Goal: Task Accomplishment & Management: Use online tool/utility

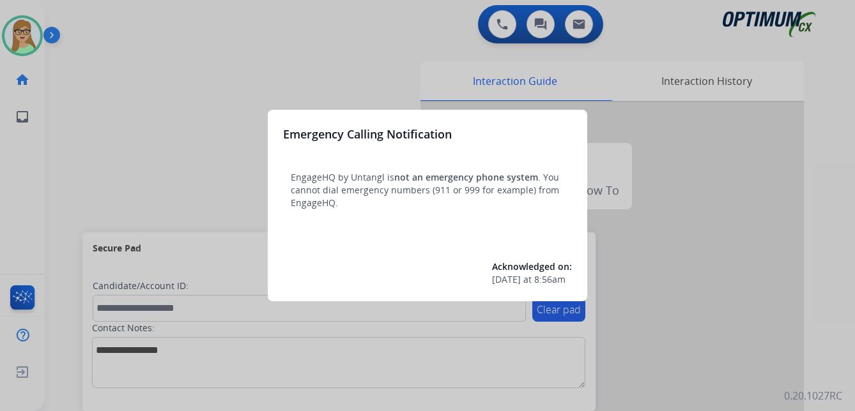
click at [54, 33] on div at bounding box center [427, 205] width 855 height 411
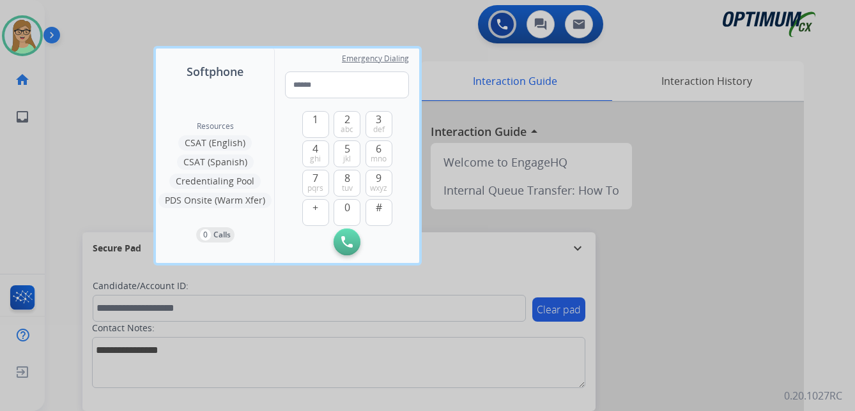
click at [759, 268] on div at bounding box center [427, 205] width 855 height 411
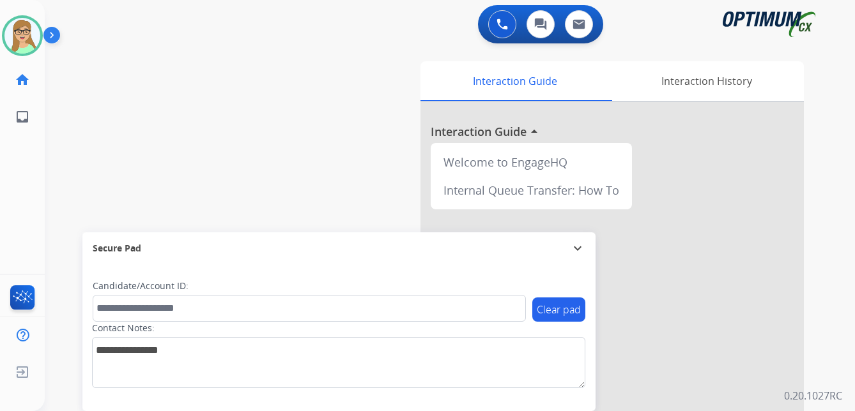
click at [50, 34] on img at bounding box center [54, 38] width 22 height 24
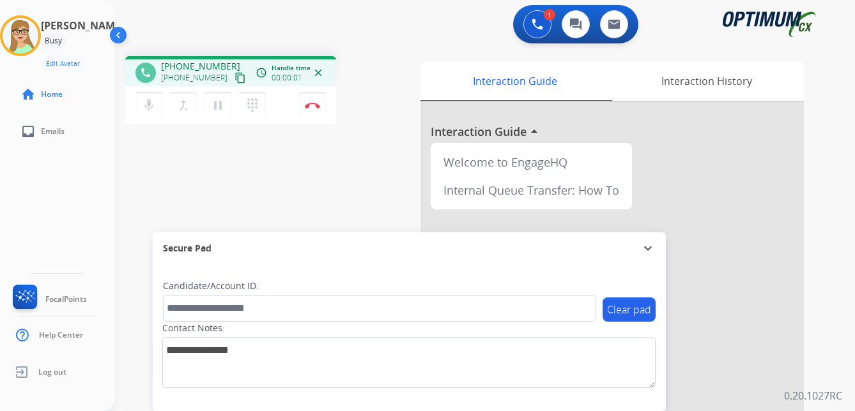
click at [234, 80] on mat-icon "content_copy" at bounding box center [239, 77] width 11 height 11
click at [316, 105] on img at bounding box center [312, 105] width 15 height 6
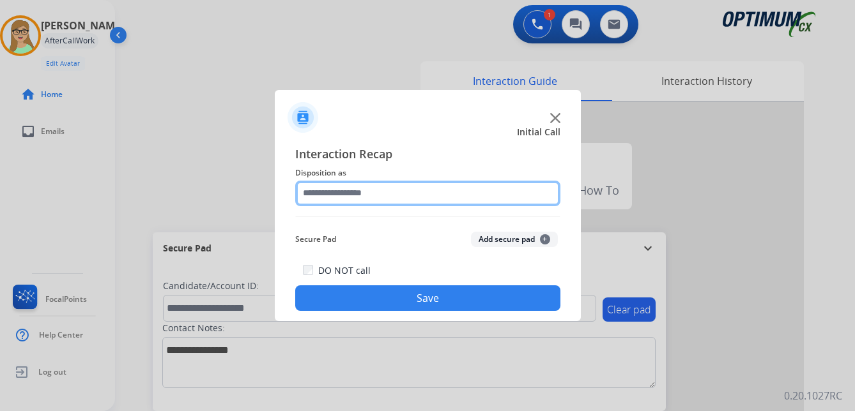
click at [352, 189] on input "text" at bounding box center [427, 194] width 265 height 26
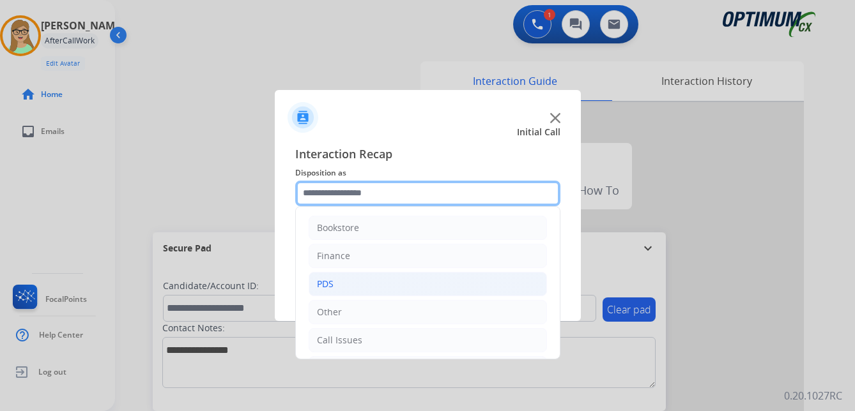
scroll to position [87, 0]
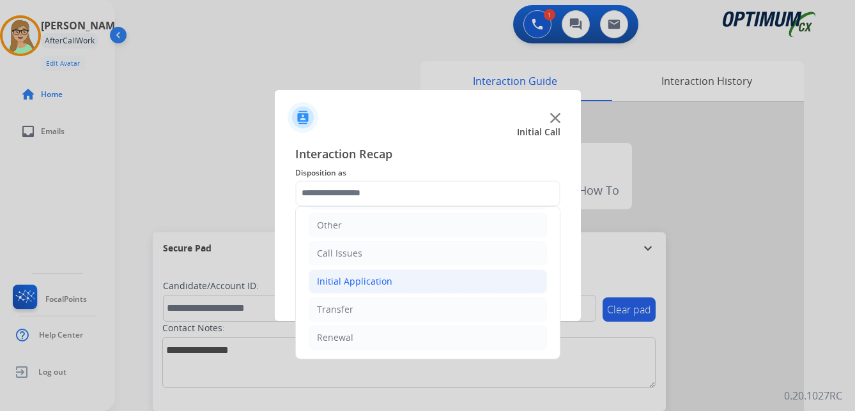
click at [367, 280] on div "Initial Application" at bounding box center [354, 281] width 75 height 13
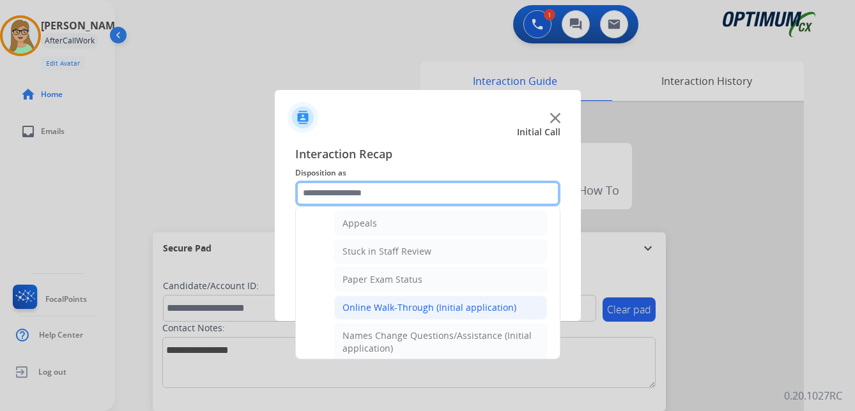
scroll to position [215, 0]
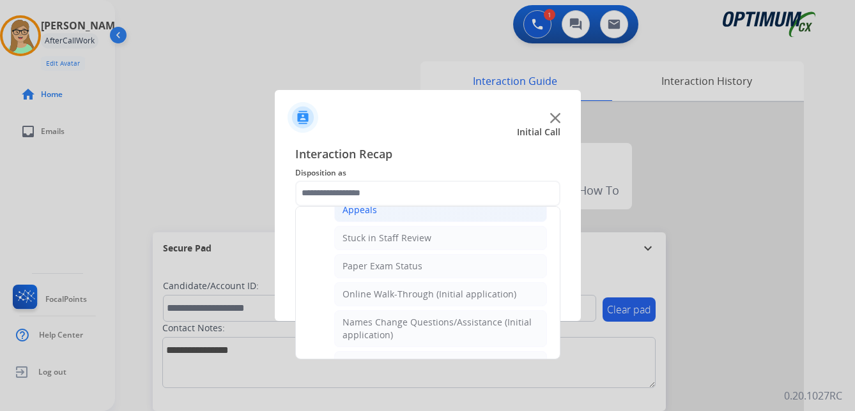
click at [367, 214] on div "Appeals" at bounding box center [359, 210] width 34 height 13
type input "*******"
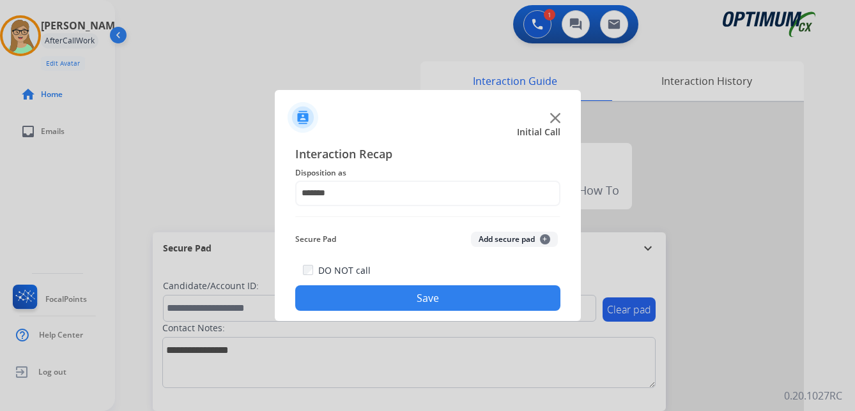
click at [374, 296] on button "Save" at bounding box center [427, 299] width 265 height 26
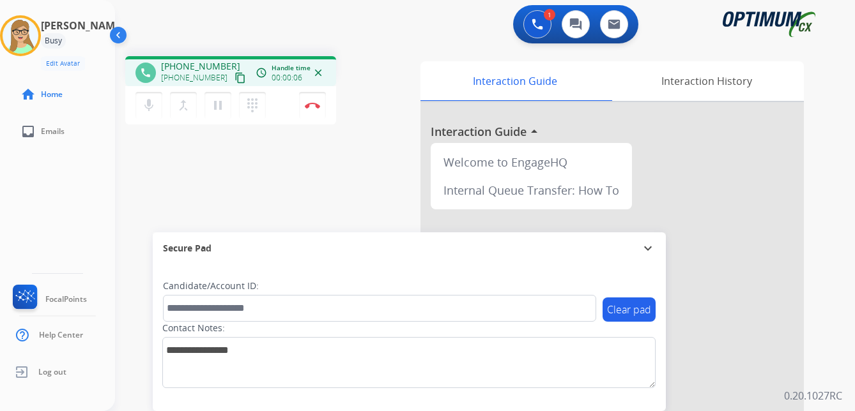
drag, startPoint x: 227, startPoint y: 81, endPoint x: 1, endPoint y: 121, distance: 229.0
click at [234, 81] on mat-icon "content_copy" at bounding box center [239, 77] width 11 height 11
click at [391, 43] on div "1 Voice Interactions 0 Chat Interactions 0 Email Interactions" at bounding box center [477, 25] width 694 height 41
click at [312, 102] on img at bounding box center [312, 105] width 15 height 6
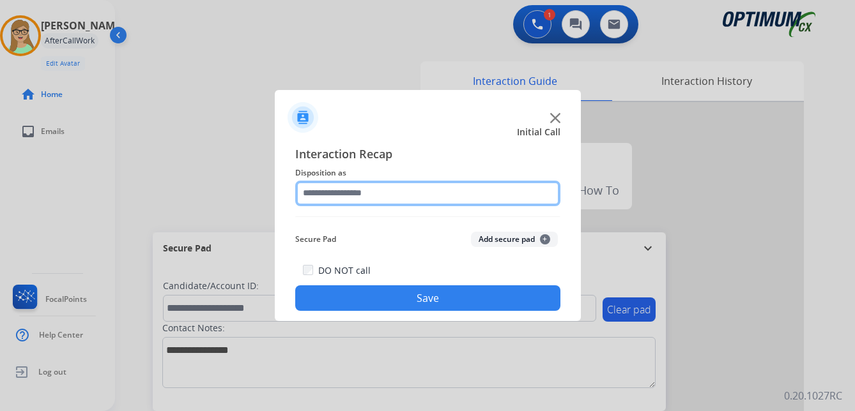
click at [341, 189] on input "text" at bounding box center [427, 194] width 265 height 26
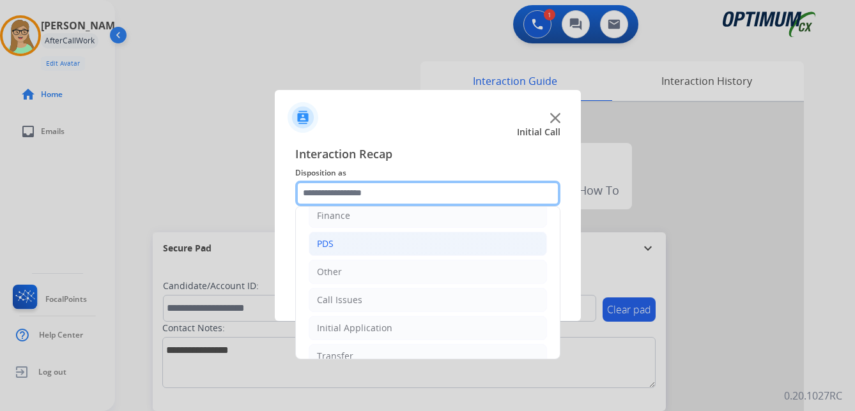
scroll to position [87, 0]
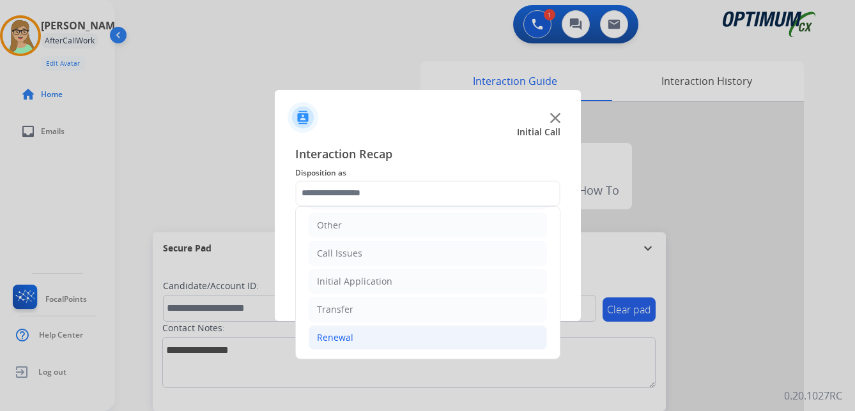
click at [340, 342] on div "Renewal" at bounding box center [335, 338] width 36 height 13
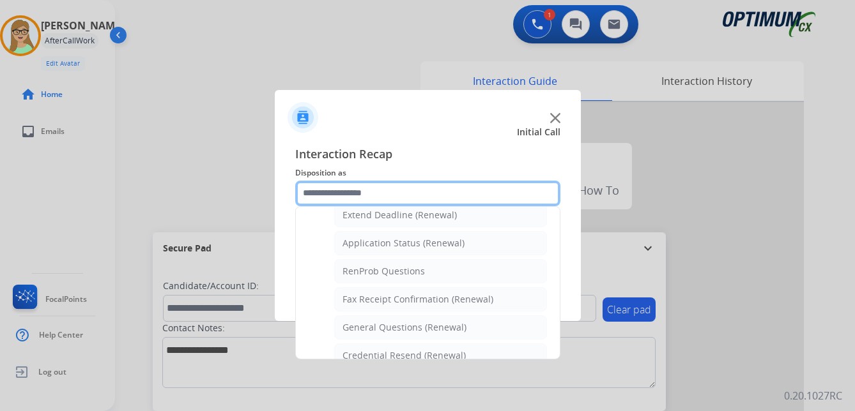
scroll to position [342, 0]
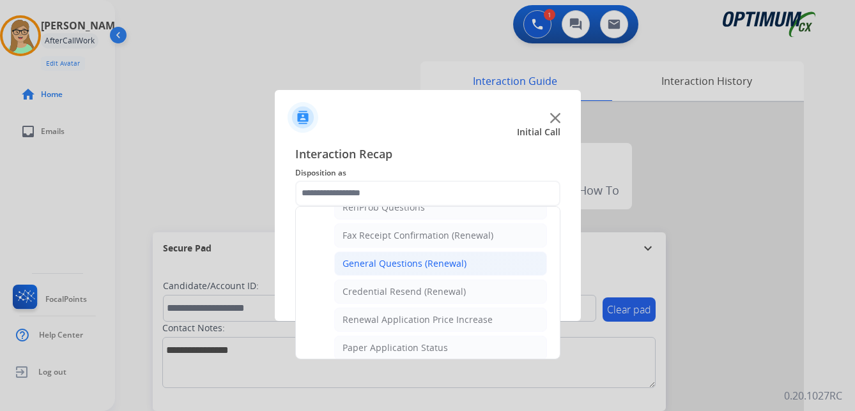
click at [425, 266] on div "General Questions (Renewal)" at bounding box center [404, 263] width 124 height 13
type input "**********"
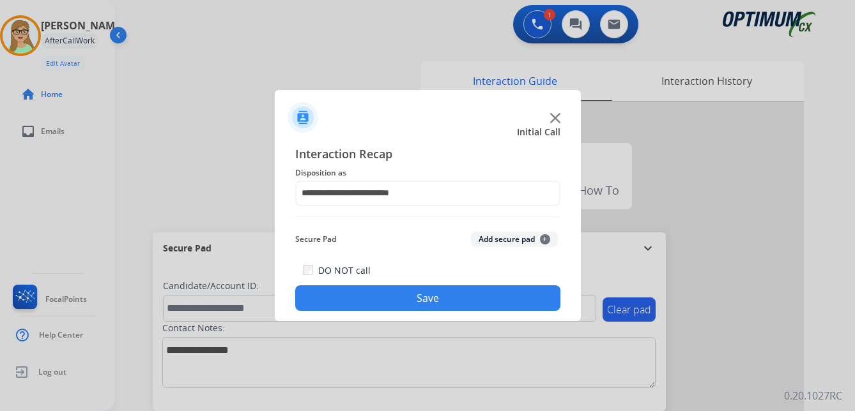
click at [432, 300] on button "Save" at bounding box center [427, 299] width 265 height 26
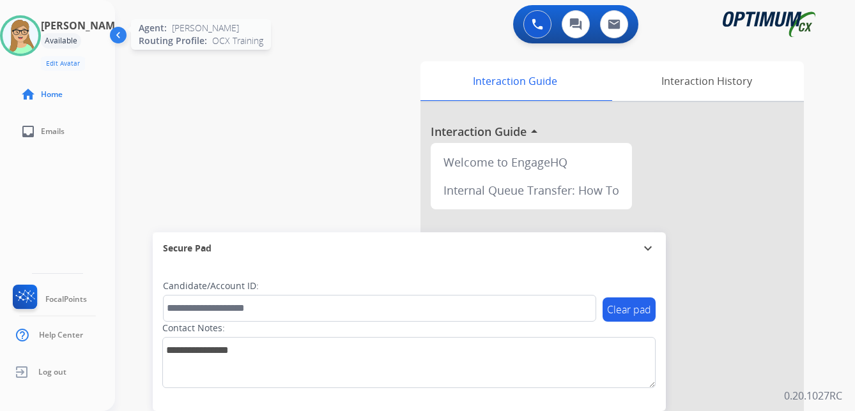
click at [41, 43] on div at bounding box center [20, 35] width 41 height 41
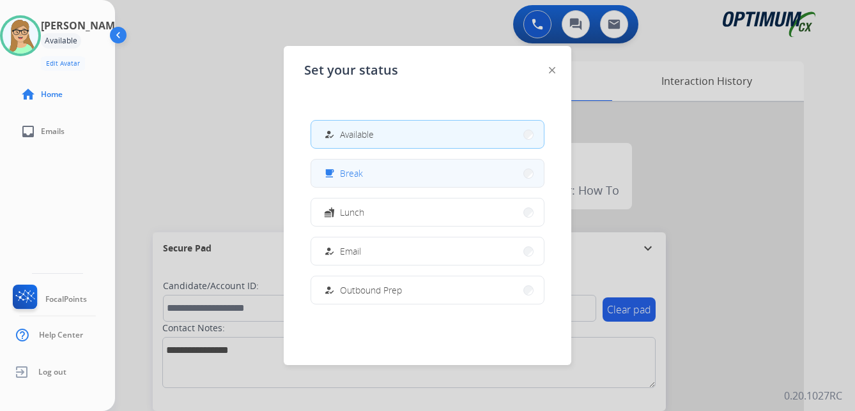
click at [360, 174] on span "Break" at bounding box center [351, 173] width 23 height 13
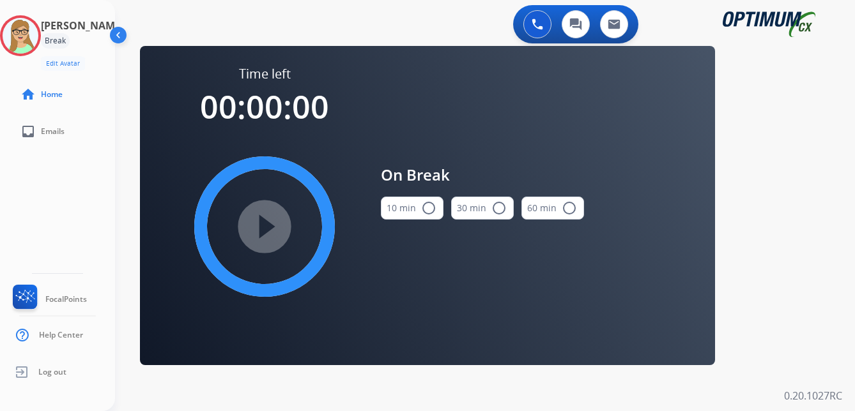
click at [429, 207] on mat-icon "radio_button_unchecked" at bounding box center [428, 208] width 15 height 15
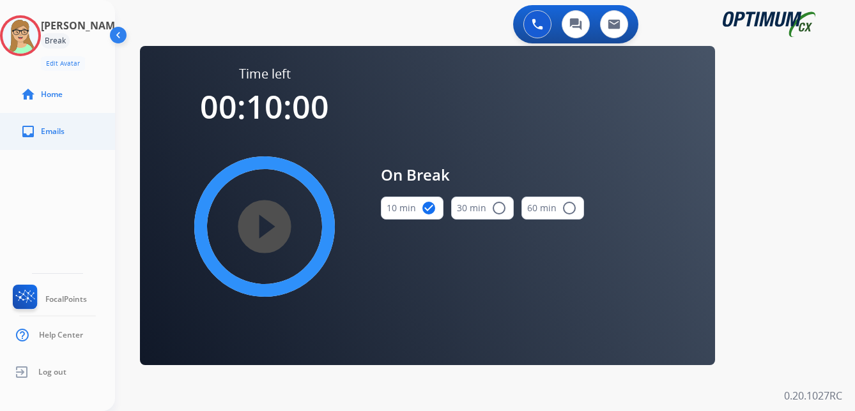
click at [4, 139] on ul "inbox Emails" at bounding box center [57, 131] width 115 height 37
click at [272, 229] on mat-icon "play_circle_filled" at bounding box center [264, 226] width 15 height 15
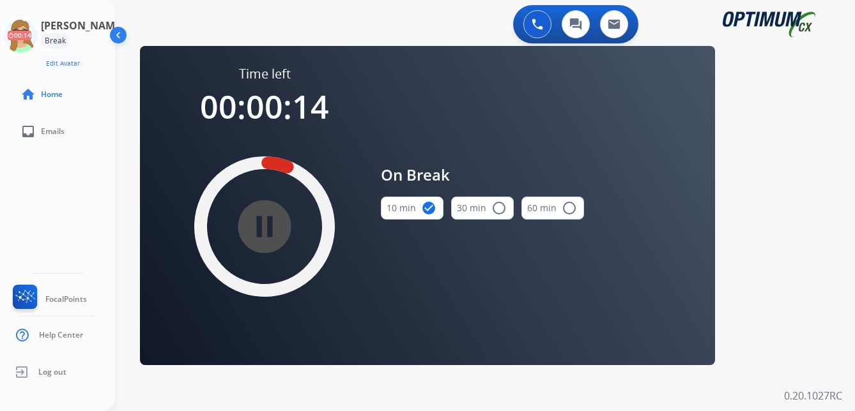
click at [9, 23] on div "[PERSON_NAME] Break Edit Avatar 00:14 Agent: [PERSON_NAME] Profile: OCX Training" at bounding box center [57, 43] width 115 height 56
click at [42, 34] on icon at bounding box center [21, 36] width 42 height 42
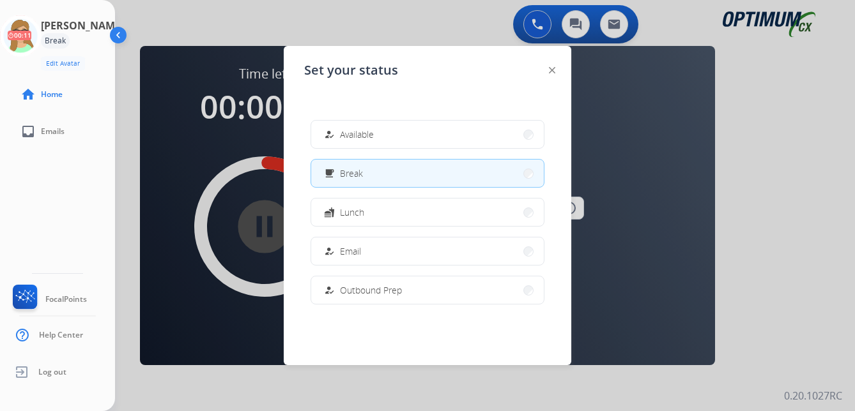
drag, startPoint x: 356, startPoint y: 137, endPoint x: 349, endPoint y: 135, distance: 7.1
click at [354, 137] on span "Available" at bounding box center [357, 134] width 34 height 13
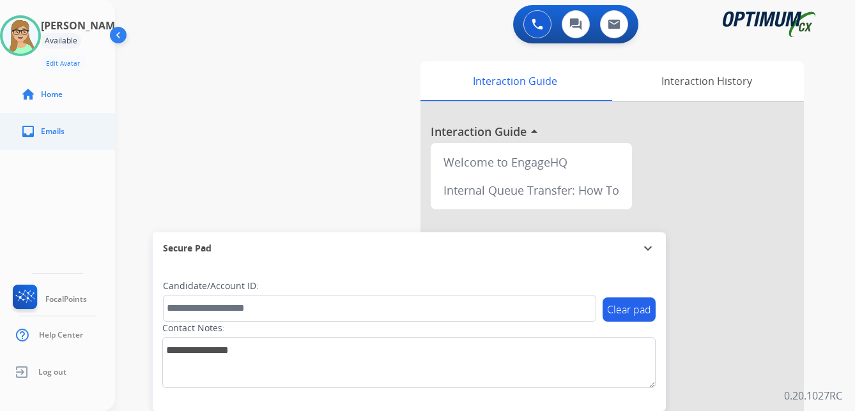
click at [6, 132] on ul "inbox Emails" at bounding box center [57, 131] width 115 height 37
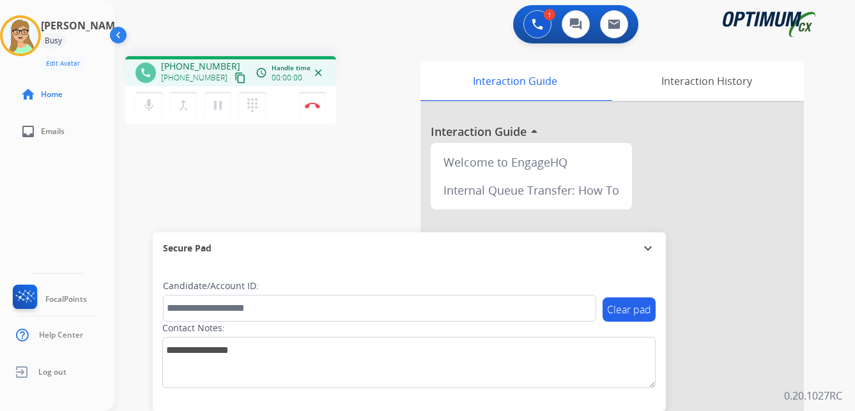
click at [234, 76] on mat-icon "content_copy" at bounding box center [239, 77] width 11 height 11
click at [310, 103] on img at bounding box center [312, 105] width 15 height 6
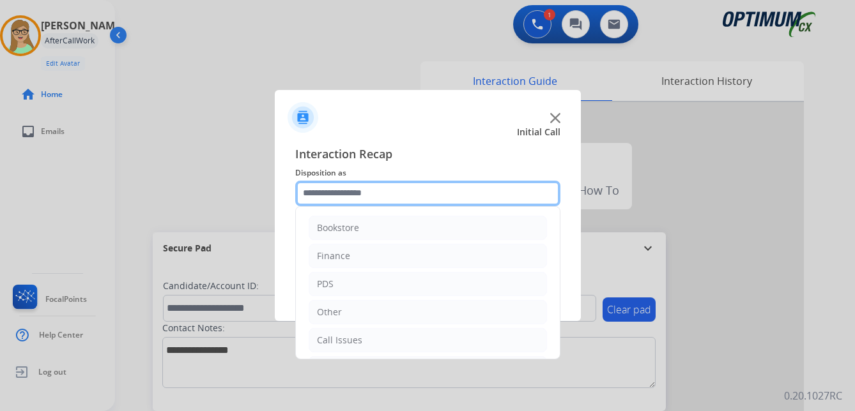
click at [355, 182] on input "text" at bounding box center [427, 194] width 265 height 26
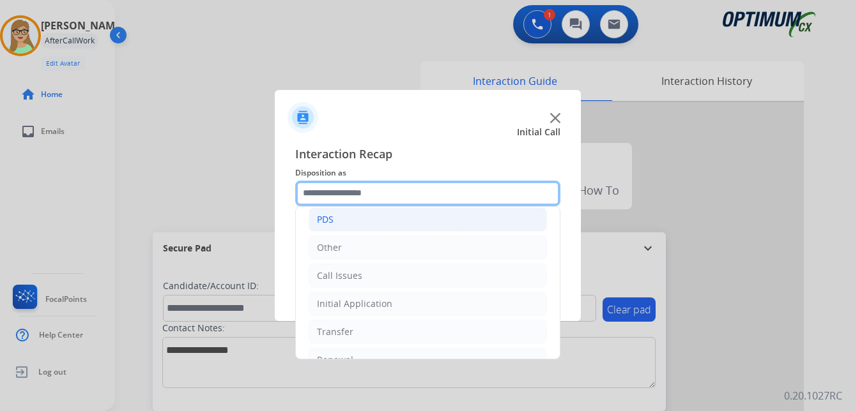
scroll to position [87, 0]
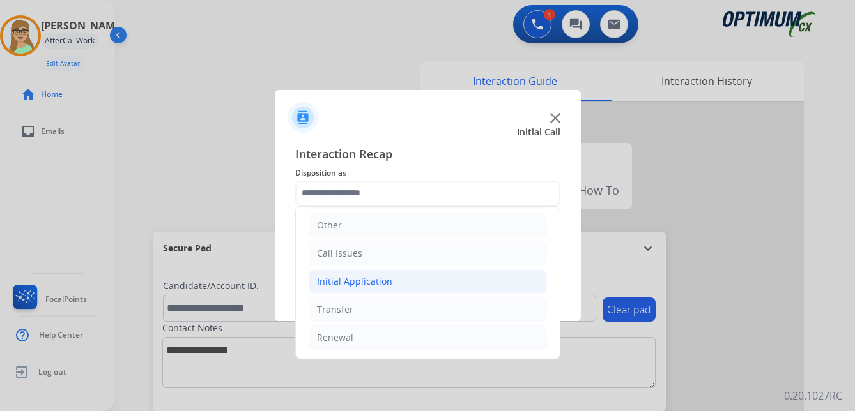
click at [372, 276] on div "Initial Application" at bounding box center [354, 281] width 75 height 13
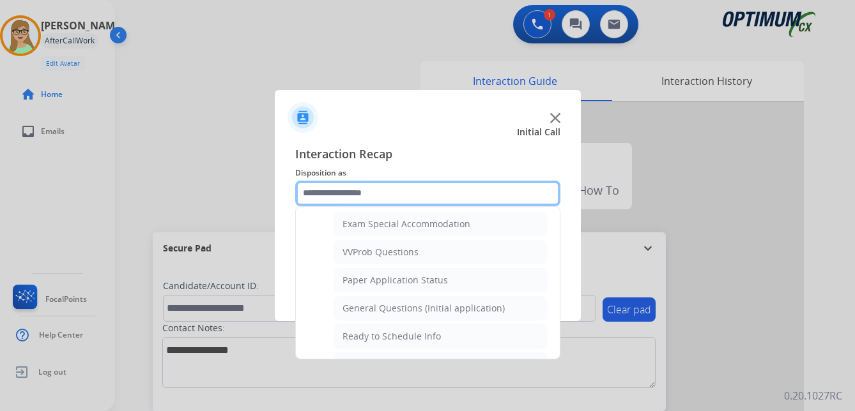
scroll to position [726, 0]
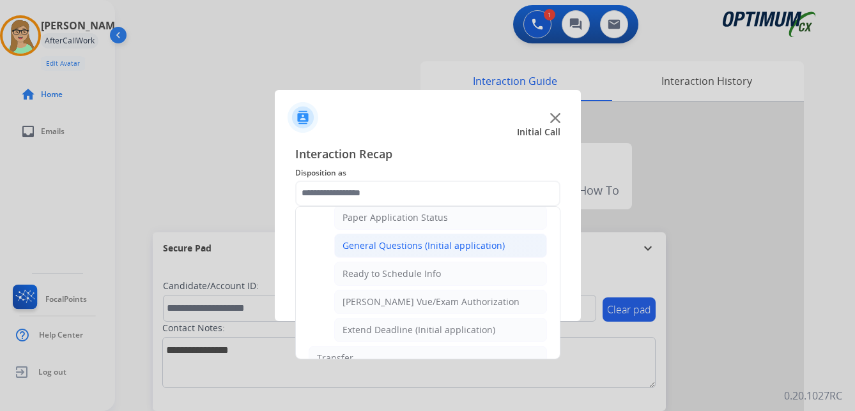
click at [426, 245] on div "General Questions (Initial application)" at bounding box center [423, 246] width 162 height 13
type input "**********"
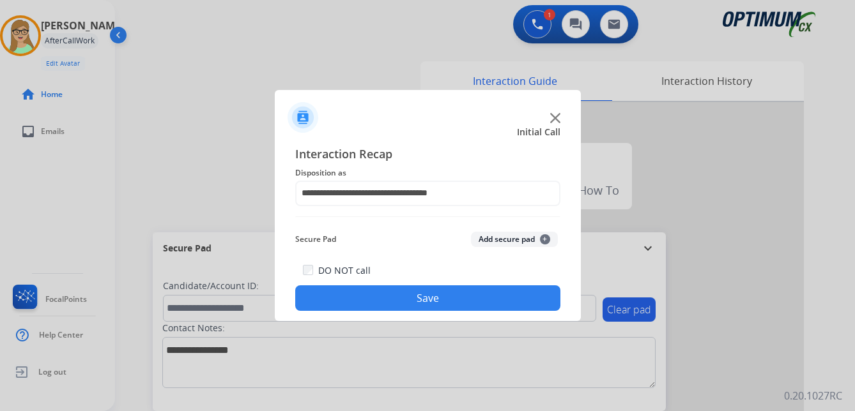
click at [408, 288] on button "Save" at bounding box center [427, 299] width 265 height 26
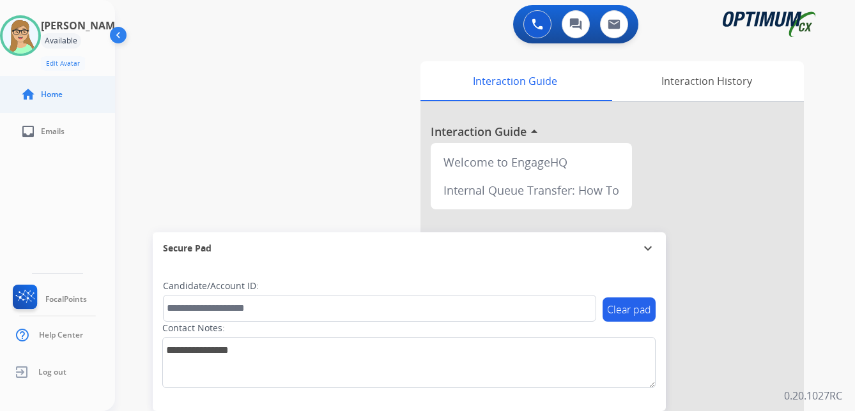
click at [1, 107] on ul "home Home" at bounding box center [57, 94] width 115 height 37
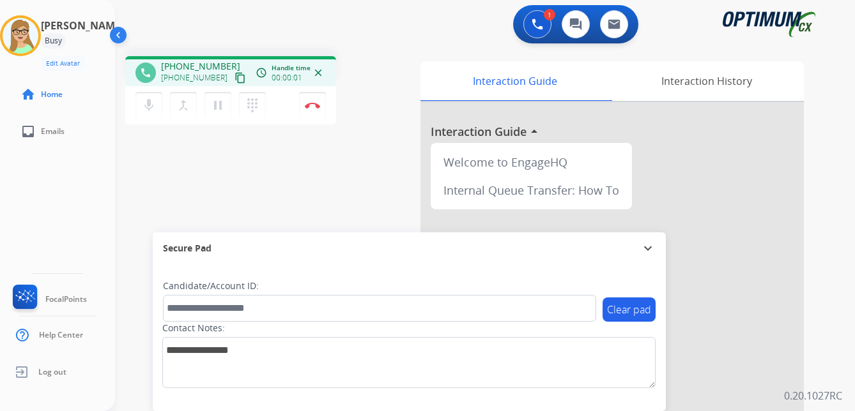
click at [3, 181] on div "[PERSON_NAME] Edit Avatar Agent: [PERSON_NAME] Profile: OCX Training home Home …" at bounding box center [57, 205] width 115 height 411
drag, startPoint x: 228, startPoint y: 77, endPoint x: 158, endPoint y: 91, distance: 71.7
click at [234, 77] on mat-icon "content_copy" at bounding box center [239, 77] width 11 height 11
click at [312, 108] on img at bounding box center [312, 105] width 15 height 6
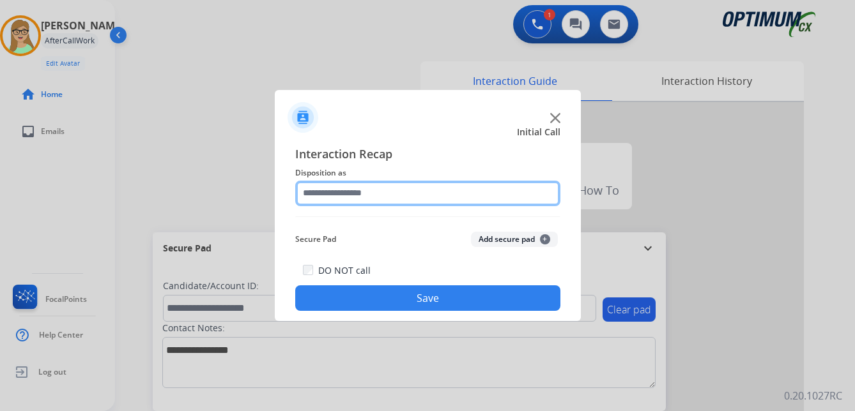
click at [351, 193] on input "text" at bounding box center [427, 194] width 265 height 26
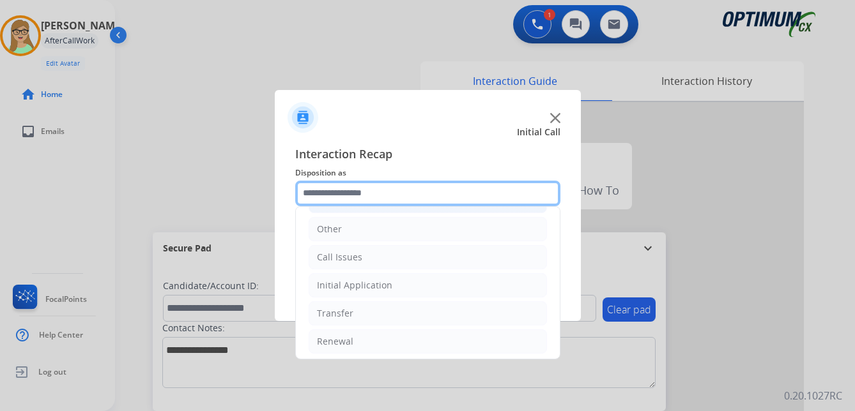
scroll to position [87, 0]
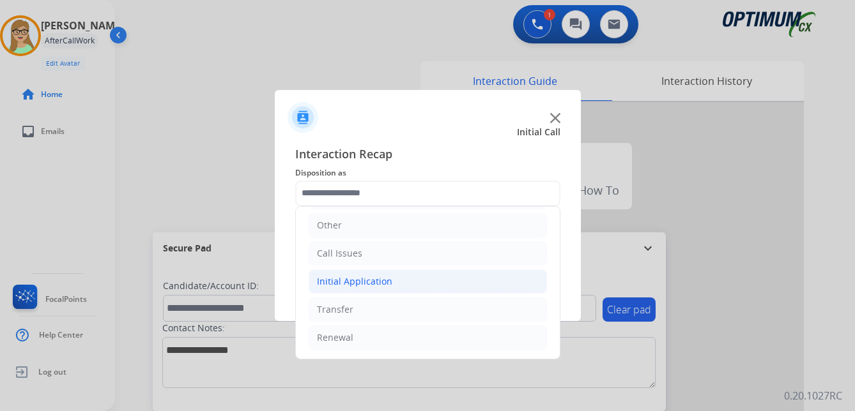
click at [349, 281] on div "Initial Application" at bounding box center [354, 281] width 75 height 13
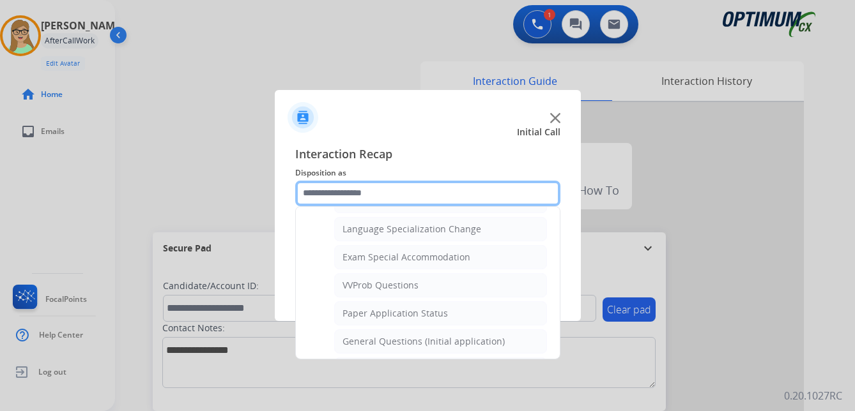
scroll to position [662, 0]
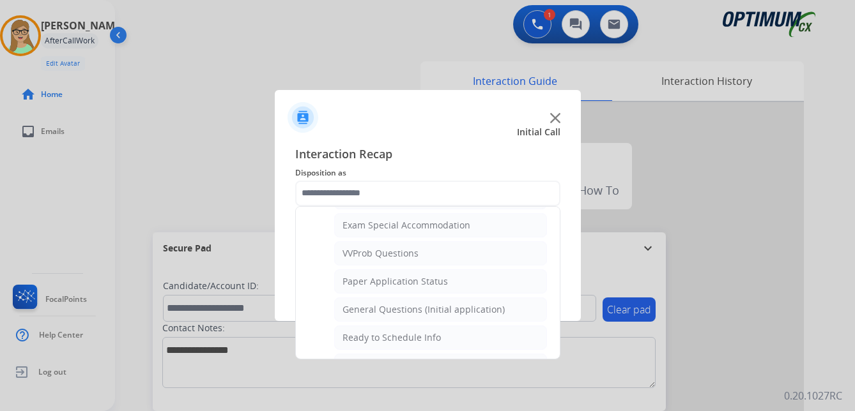
click at [389, 303] on div "General Questions (Initial application)" at bounding box center [423, 309] width 162 height 13
type input "**********"
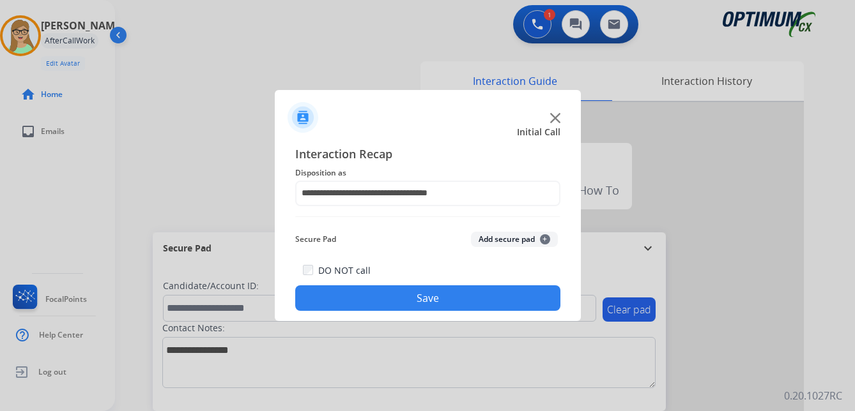
click at [404, 295] on button "Save" at bounding box center [427, 299] width 265 height 26
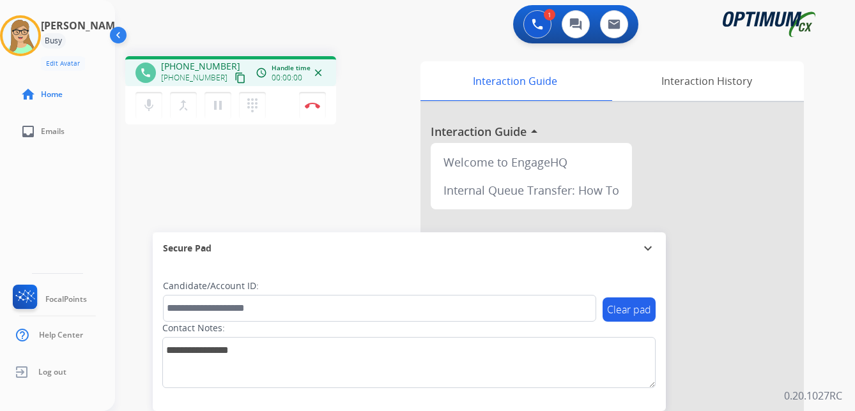
click at [234, 77] on mat-icon "content_copy" at bounding box center [239, 77] width 11 height 11
drag, startPoint x: 225, startPoint y: 81, endPoint x: 112, endPoint y: 117, distance: 118.0
click at [234, 81] on mat-icon "content_copy" at bounding box center [239, 77] width 11 height 11
click at [313, 104] on img at bounding box center [312, 105] width 15 height 6
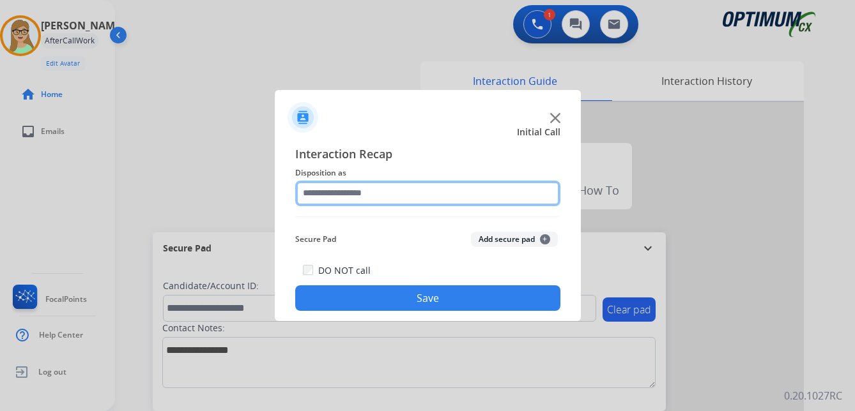
click at [357, 189] on input "text" at bounding box center [427, 194] width 265 height 26
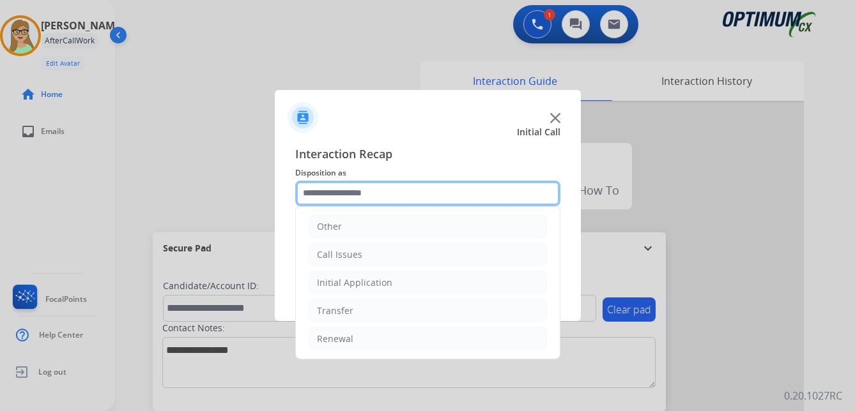
scroll to position [87, 0]
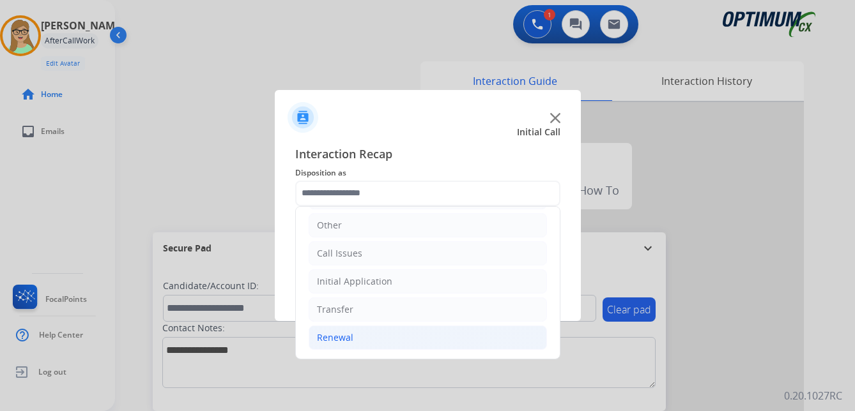
click at [341, 334] on div "Renewal" at bounding box center [335, 338] width 36 height 13
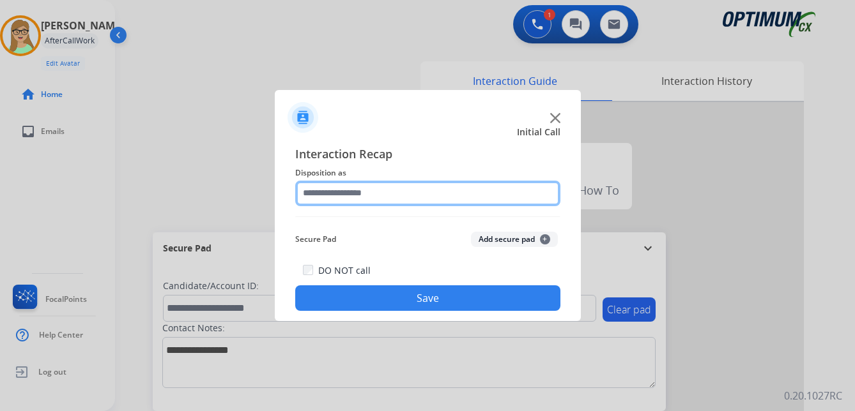
click at [354, 195] on input "text" at bounding box center [427, 194] width 265 height 26
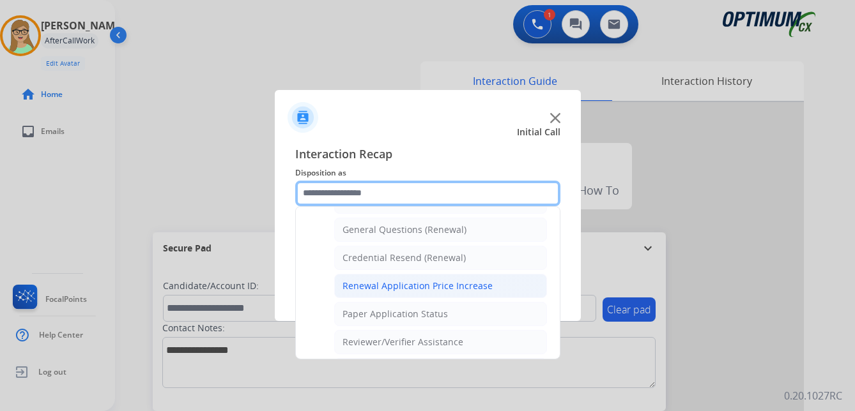
scroll to position [365, 0]
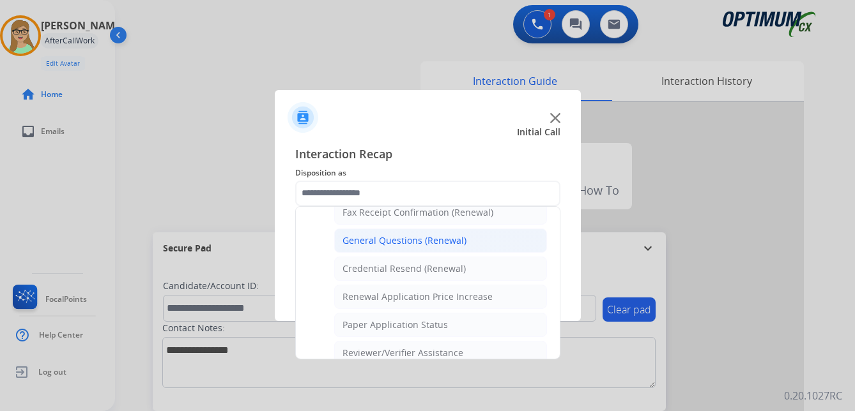
click at [401, 244] on div "General Questions (Renewal)" at bounding box center [404, 240] width 124 height 13
type input "**********"
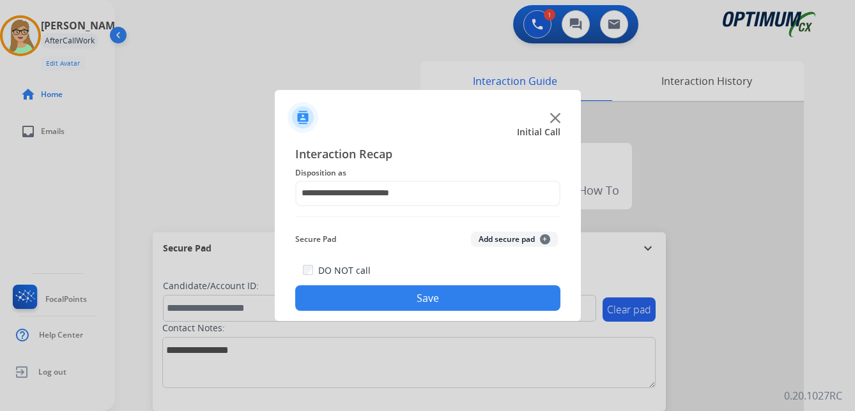
click at [401, 306] on button "Save" at bounding box center [427, 299] width 265 height 26
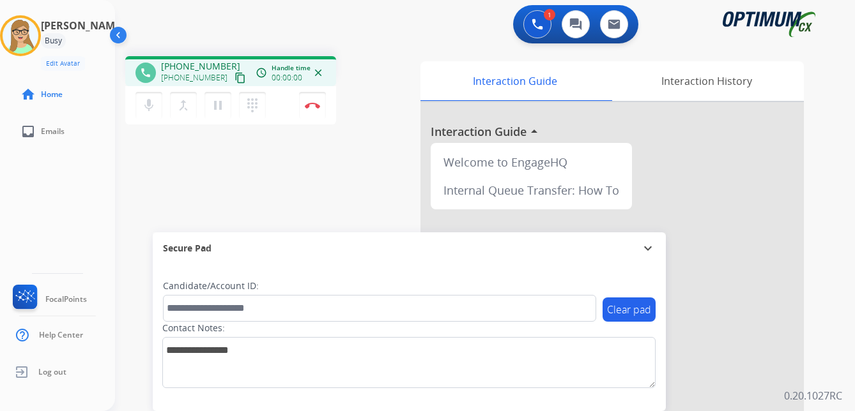
click at [234, 80] on mat-icon "content_copy" at bounding box center [239, 77] width 11 height 11
click at [312, 104] on img at bounding box center [312, 105] width 15 height 6
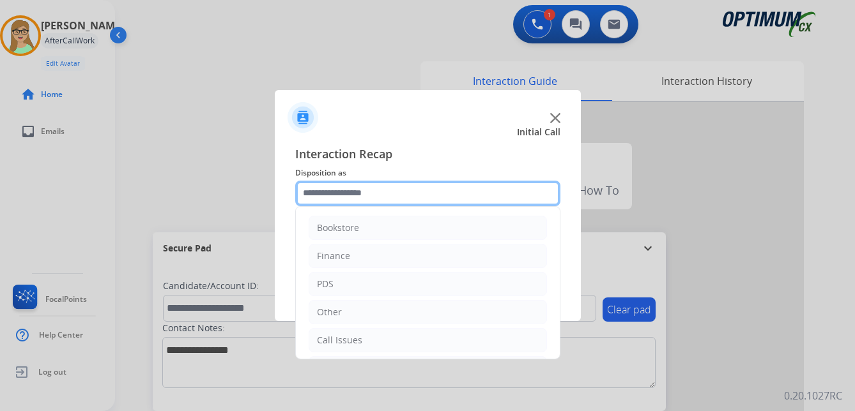
click at [350, 199] on input "text" at bounding box center [427, 194] width 265 height 26
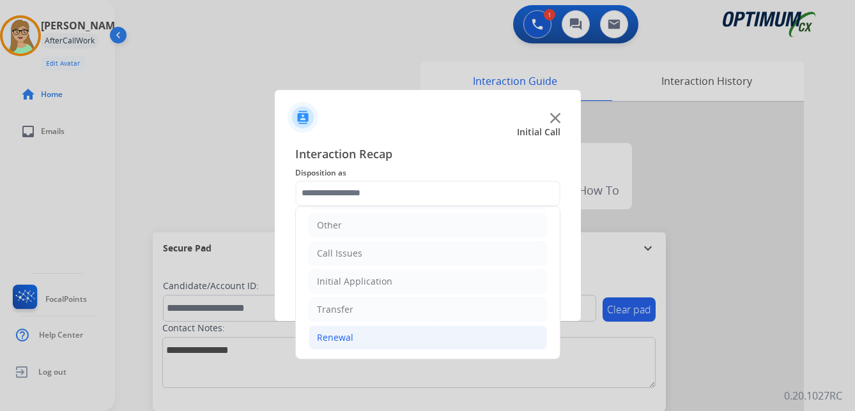
click at [337, 333] on div "Renewal" at bounding box center [335, 338] width 36 height 13
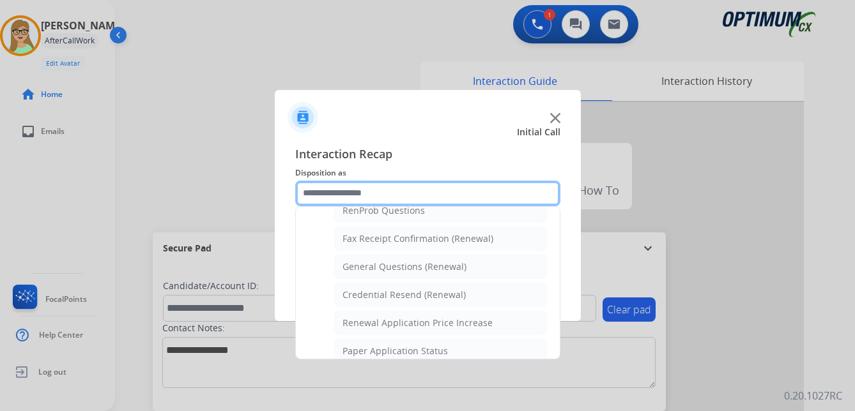
scroll to position [342, 0]
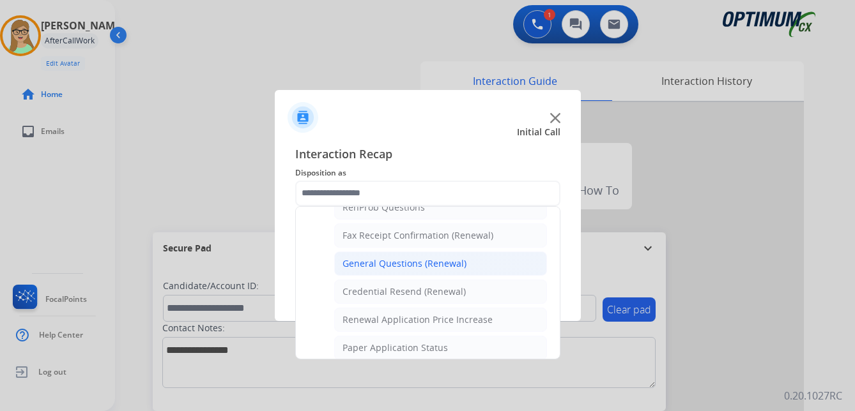
click at [376, 259] on div "General Questions (Renewal)" at bounding box center [404, 263] width 124 height 13
type input "**********"
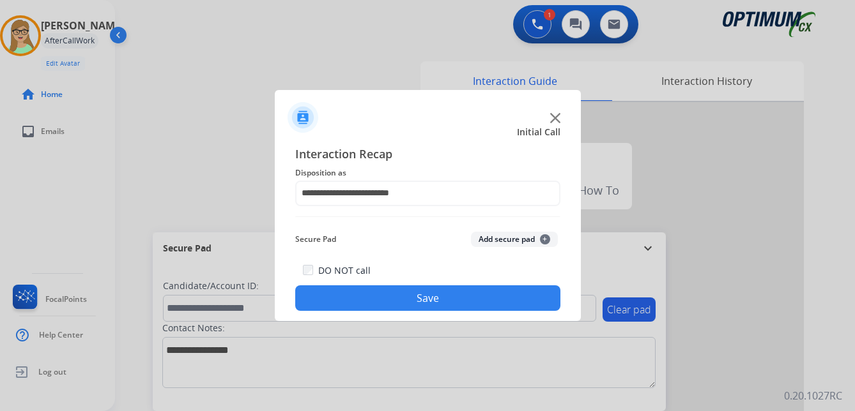
click at [362, 300] on button "Save" at bounding box center [427, 299] width 265 height 26
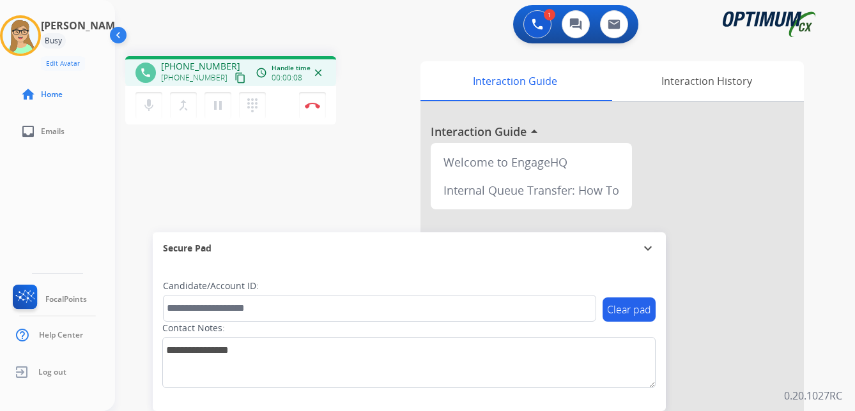
click at [234, 80] on mat-icon "content_copy" at bounding box center [239, 77] width 11 height 11
click at [350, 250] on div "Secure Pad" at bounding box center [409, 249] width 493 height 22
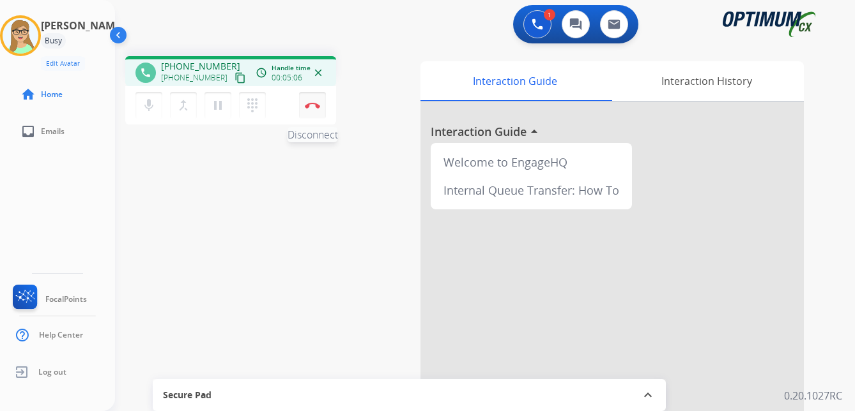
click at [309, 105] on img at bounding box center [312, 105] width 15 height 6
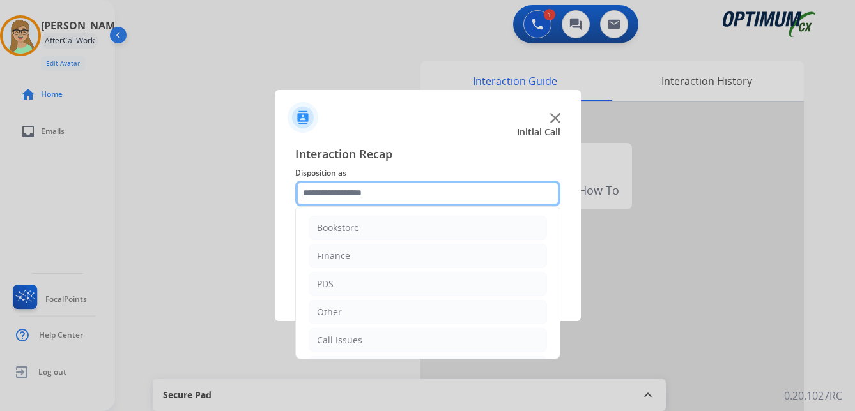
click at [364, 197] on input "text" at bounding box center [427, 194] width 265 height 26
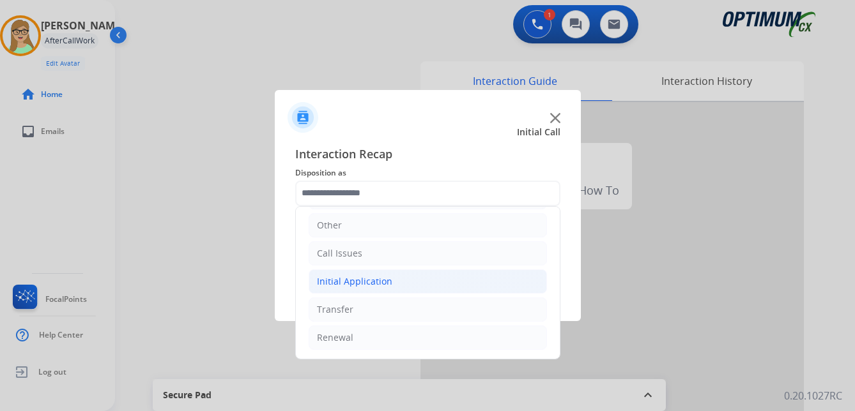
click at [374, 282] on div "Initial Application" at bounding box center [354, 281] width 75 height 13
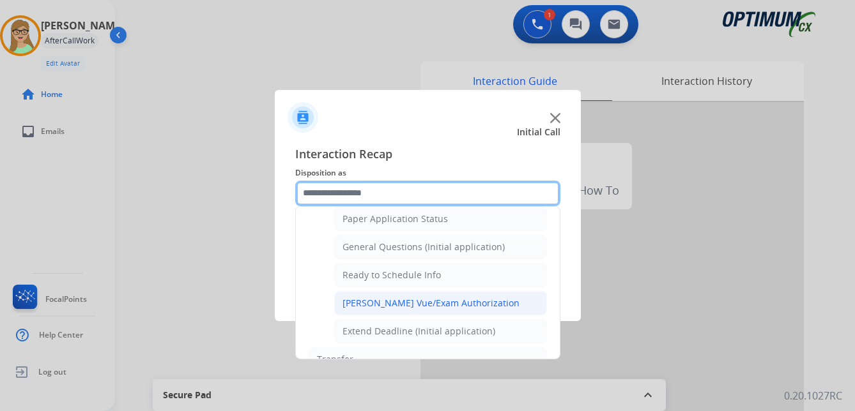
scroll to position [726, 0]
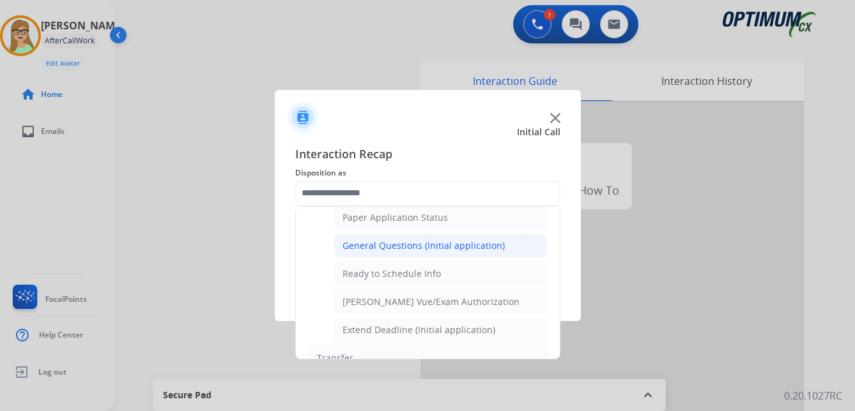
click at [387, 247] on div "General Questions (Initial application)" at bounding box center [423, 246] width 162 height 13
type input "**********"
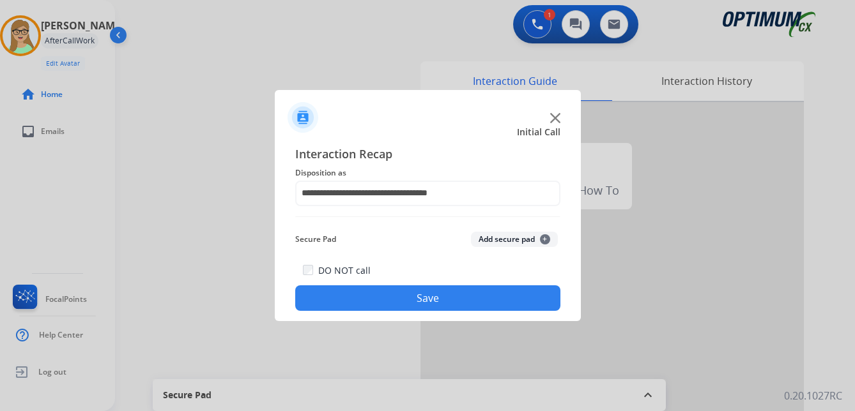
click at [376, 296] on button "Save" at bounding box center [427, 299] width 265 height 26
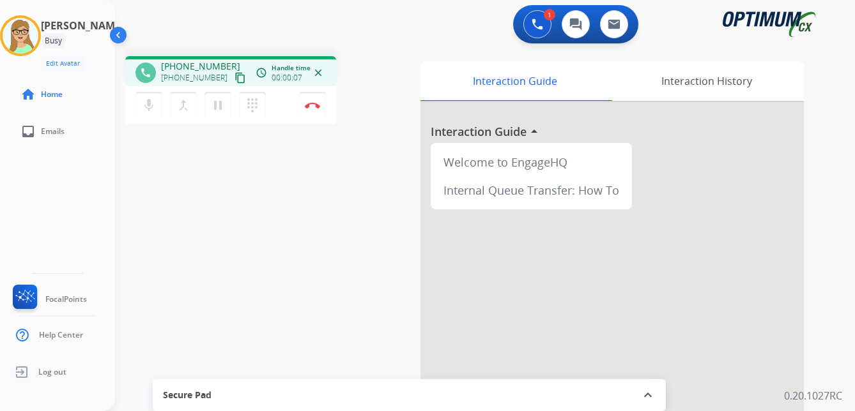
drag, startPoint x: 229, startPoint y: 73, endPoint x: 186, endPoint y: 87, distance: 44.9
click at [234, 73] on mat-icon "content_copy" at bounding box center [239, 77] width 11 height 11
click at [234, 77] on mat-icon "content_copy" at bounding box center [239, 77] width 11 height 11
click at [315, 104] on img at bounding box center [312, 105] width 15 height 6
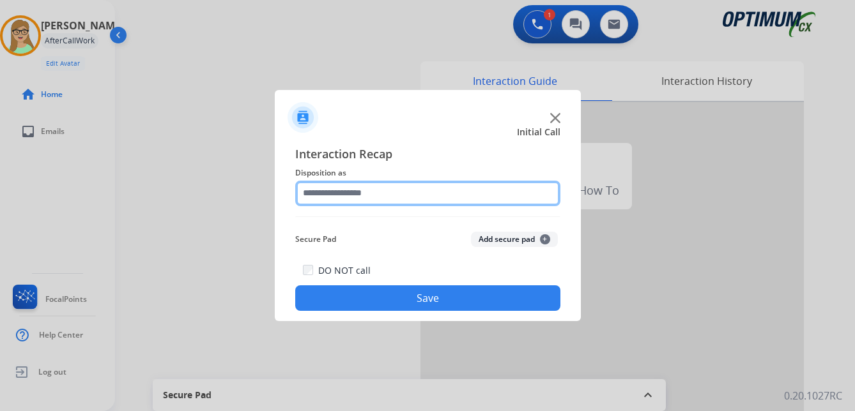
click at [340, 200] on input "text" at bounding box center [427, 194] width 265 height 26
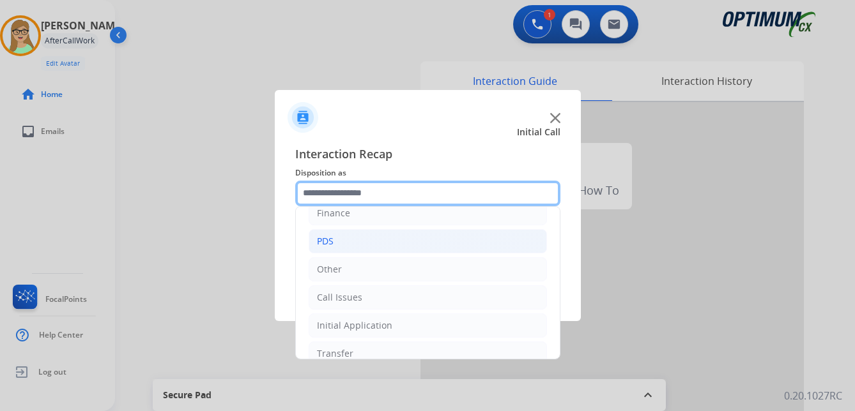
scroll to position [87, 0]
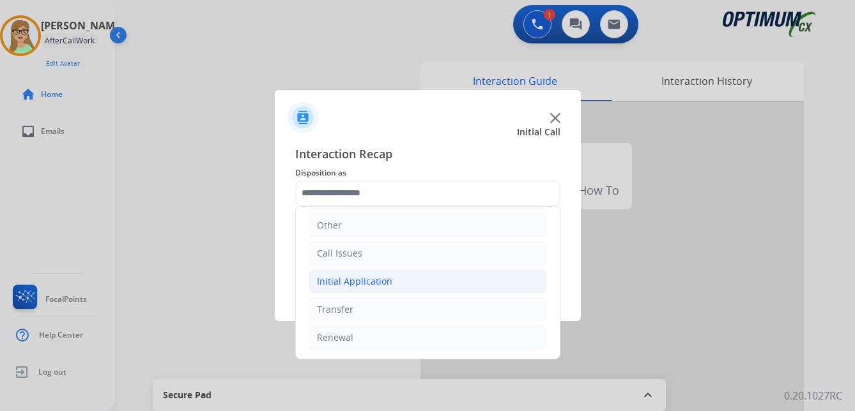
click at [377, 279] on div "Initial Application" at bounding box center [354, 281] width 75 height 13
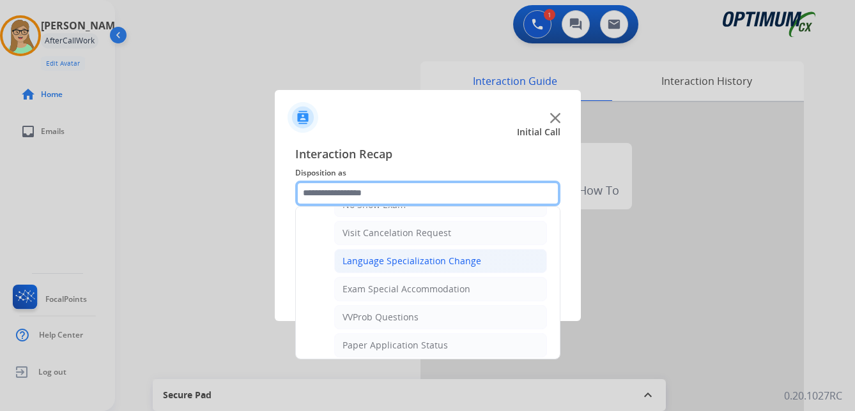
scroll to position [662, 0]
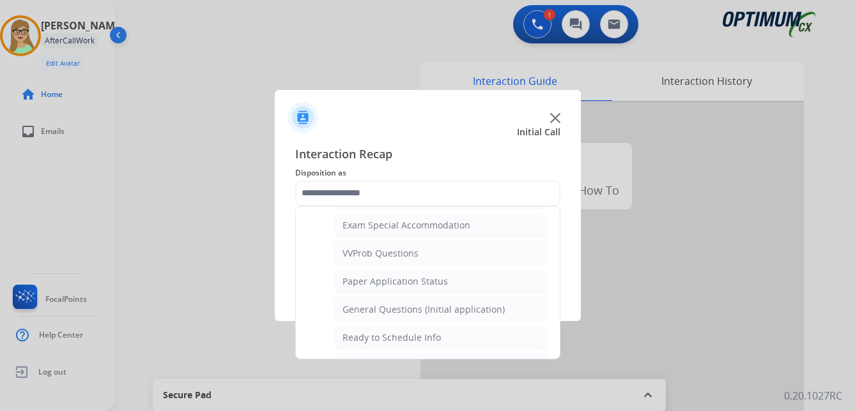
click at [405, 307] on div "General Questions (Initial application)" at bounding box center [423, 309] width 162 height 13
type input "**********"
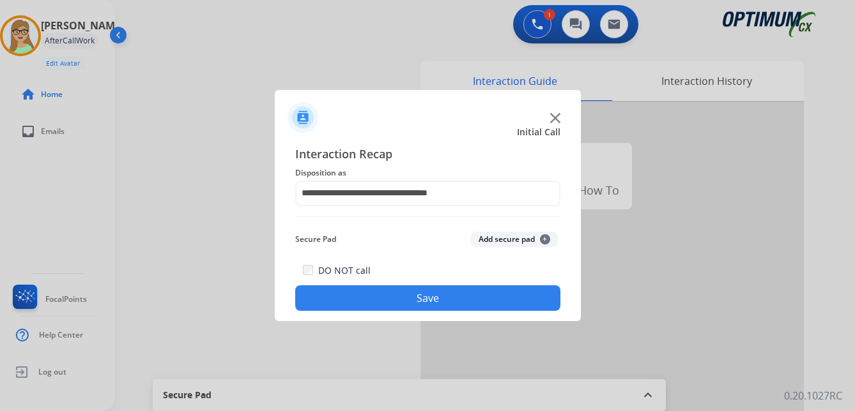
drag, startPoint x: 364, startPoint y: 305, endPoint x: 138, endPoint y: 331, distance: 227.6
click at [358, 306] on button "Save" at bounding box center [427, 299] width 265 height 26
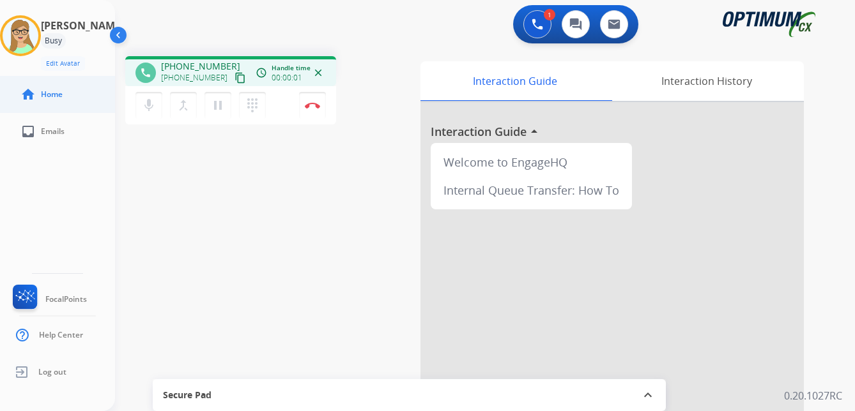
drag, startPoint x: 225, startPoint y: 76, endPoint x: 6, endPoint y: 102, distance: 220.0
click at [213, 78] on div "[PHONE_NUMBER] content_copy" at bounding box center [204, 77] width 87 height 15
click at [234, 79] on mat-icon "content_copy" at bounding box center [239, 77] width 11 height 11
click at [312, 106] on img at bounding box center [312, 105] width 15 height 6
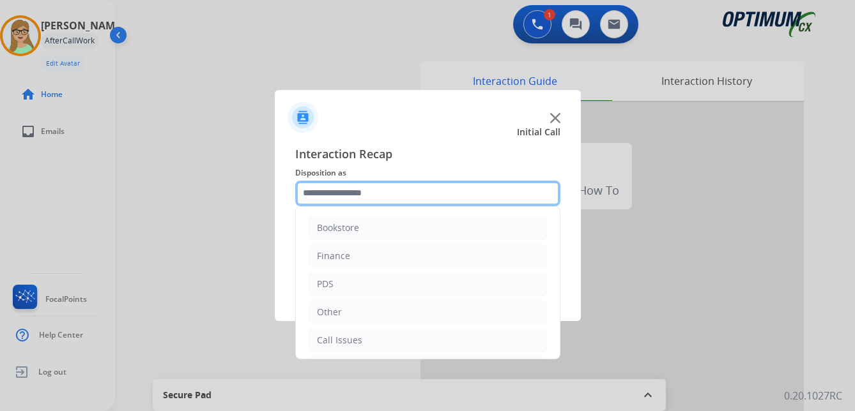
click at [358, 192] on input "text" at bounding box center [427, 194] width 265 height 26
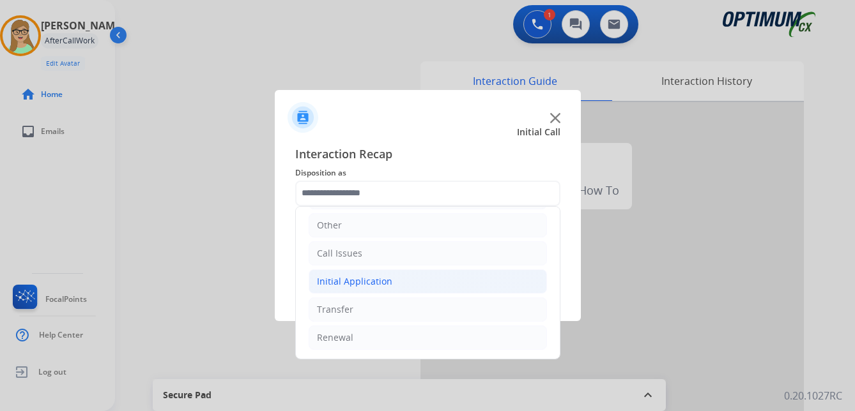
drag, startPoint x: 366, startPoint y: 279, endPoint x: 406, endPoint y: 279, distance: 40.2
click at [367, 279] on div "Initial Application" at bounding box center [354, 281] width 75 height 13
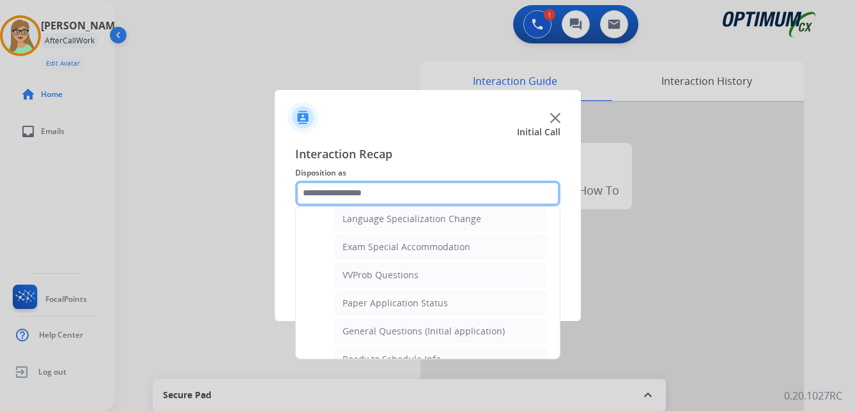
scroll to position [662, 0]
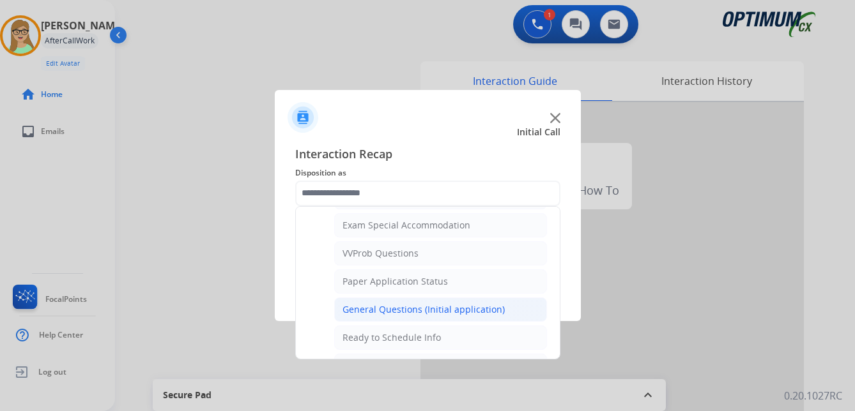
click at [430, 311] on div "General Questions (Initial application)" at bounding box center [423, 309] width 162 height 13
type input "**********"
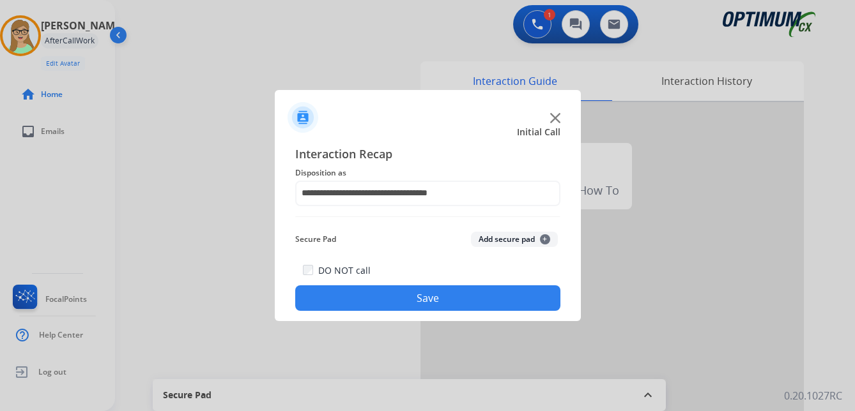
click at [413, 305] on button "Save" at bounding box center [427, 299] width 265 height 26
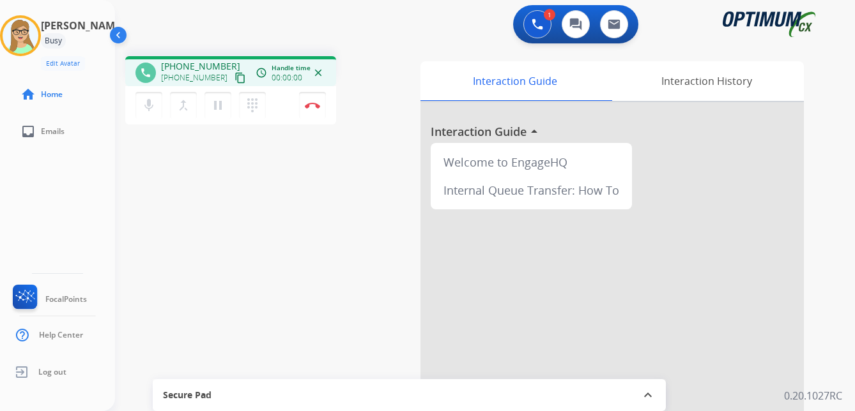
click at [234, 80] on mat-icon "content_copy" at bounding box center [239, 77] width 11 height 11
click at [218, 105] on mat-icon "pause" at bounding box center [217, 105] width 15 height 15
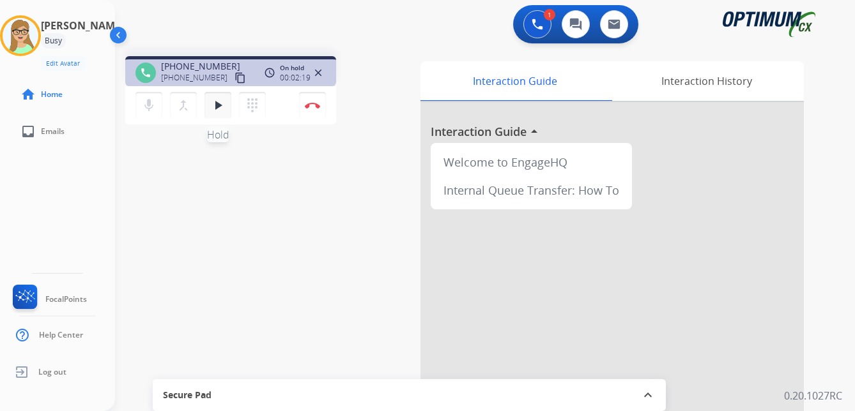
click at [223, 103] on mat-icon "play_arrow" at bounding box center [217, 105] width 15 height 15
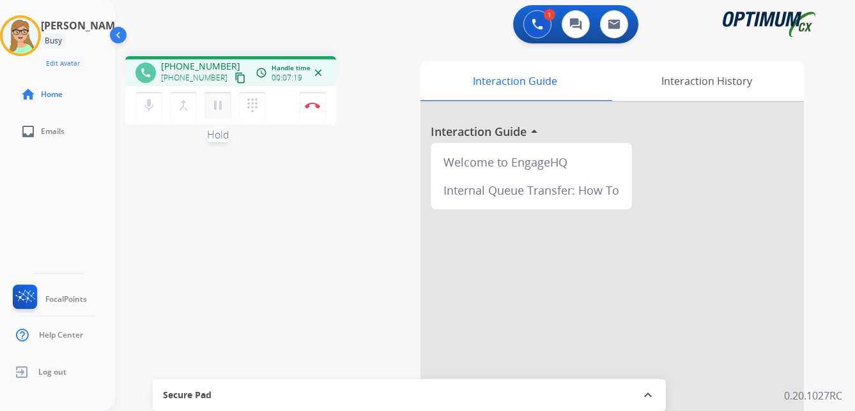
click at [218, 108] on mat-icon "pause" at bounding box center [217, 105] width 15 height 15
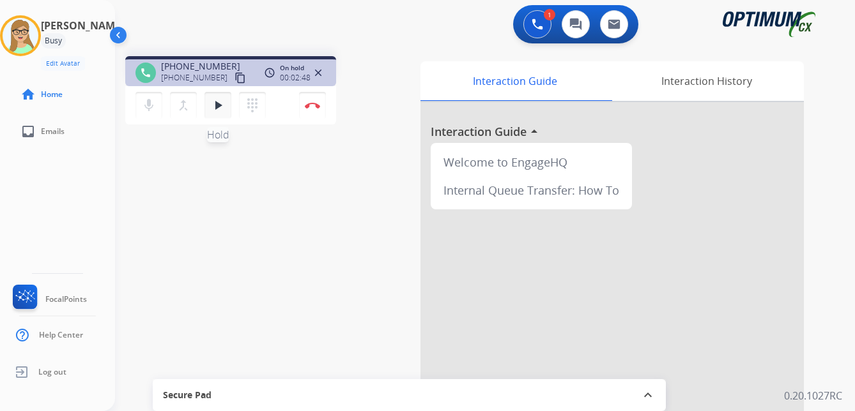
click at [224, 104] on mat-icon "play_arrow" at bounding box center [217, 105] width 15 height 15
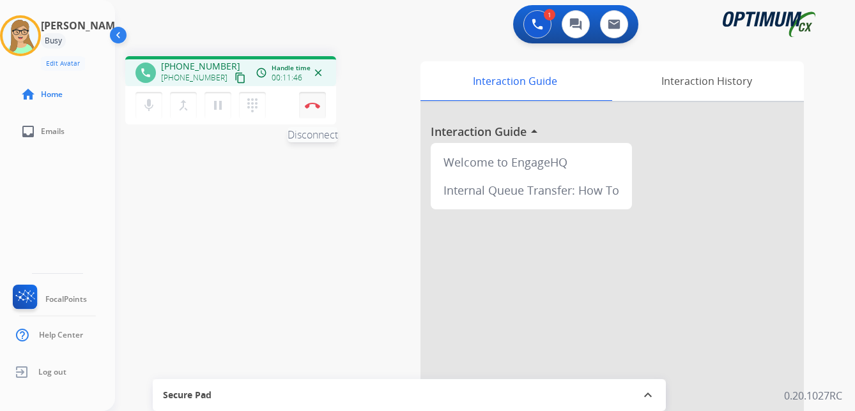
click at [313, 103] on img at bounding box center [312, 105] width 15 height 6
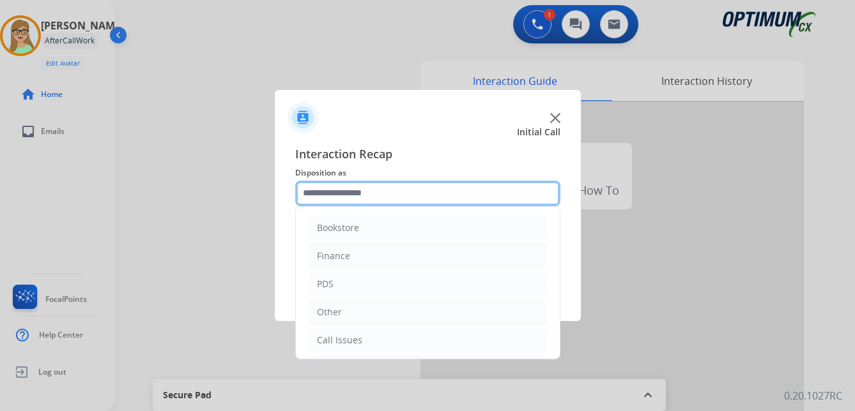
click at [357, 194] on input "text" at bounding box center [427, 194] width 265 height 26
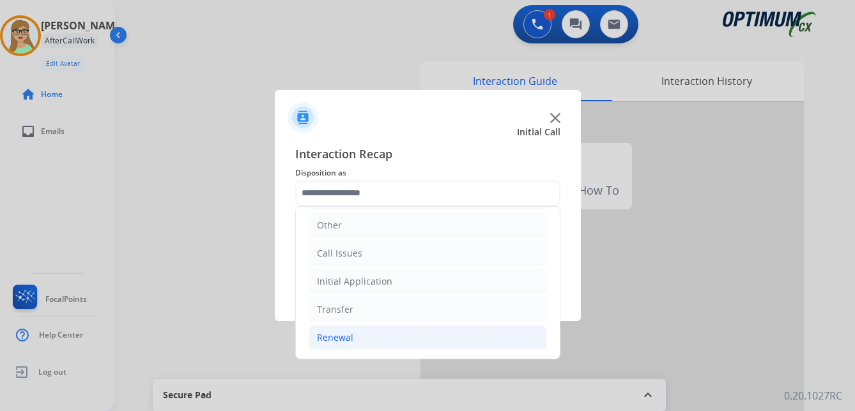
click at [335, 339] on div "Renewal" at bounding box center [335, 338] width 36 height 13
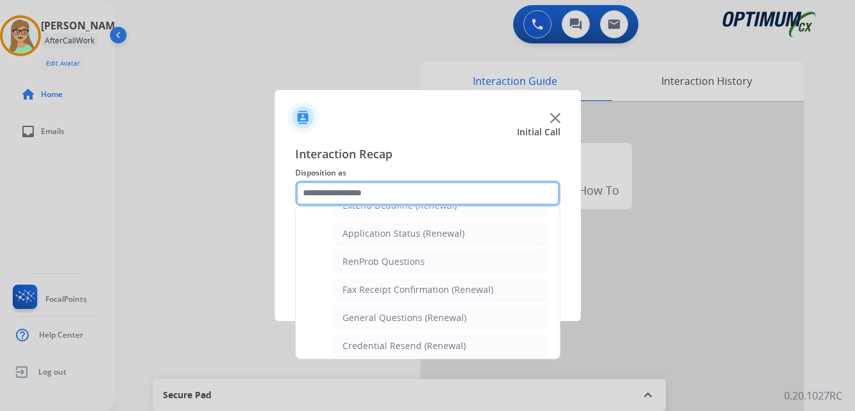
scroll to position [279, 0]
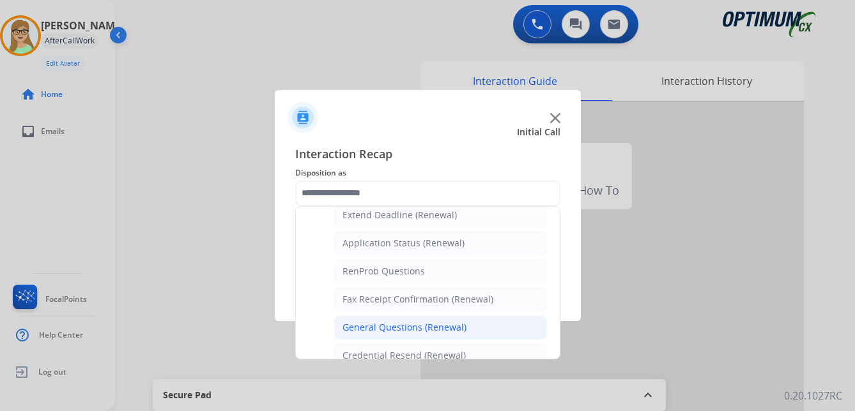
click at [369, 325] on div "General Questions (Renewal)" at bounding box center [404, 327] width 124 height 13
type input "**********"
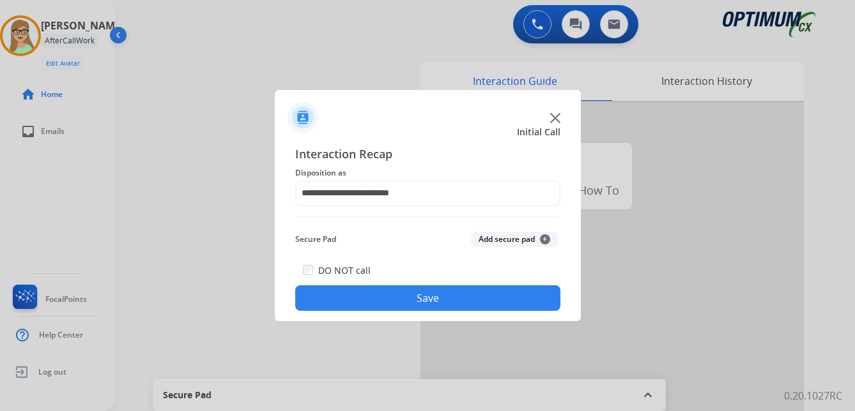
click at [382, 295] on button "Save" at bounding box center [427, 299] width 265 height 26
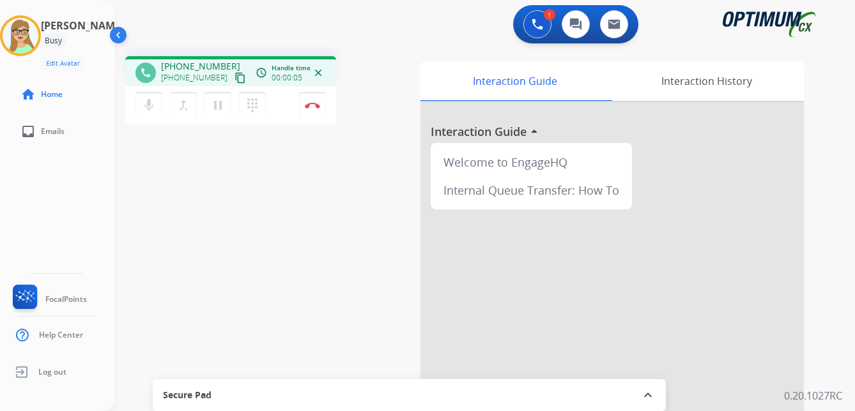
click at [234, 79] on mat-icon "content_copy" at bounding box center [239, 77] width 11 height 11
click at [313, 103] on img at bounding box center [312, 105] width 15 height 6
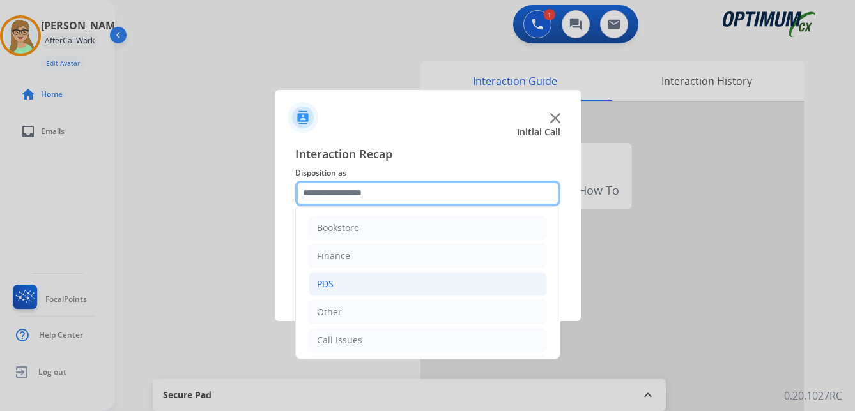
drag, startPoint x: 348, startPoint y: 190, endPoint x: 387, endPoint y: 279, distance: 96.4
click at [351, 195] on input "text" at bounding box center [427, 194] width 265 height 26
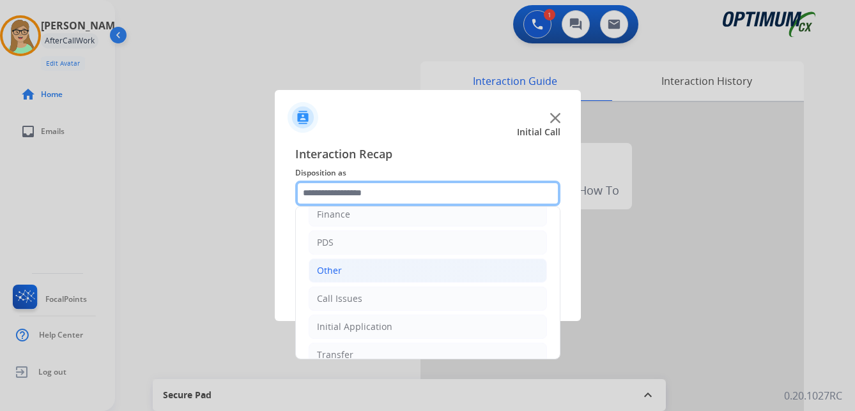
scroll to position [87, 0]
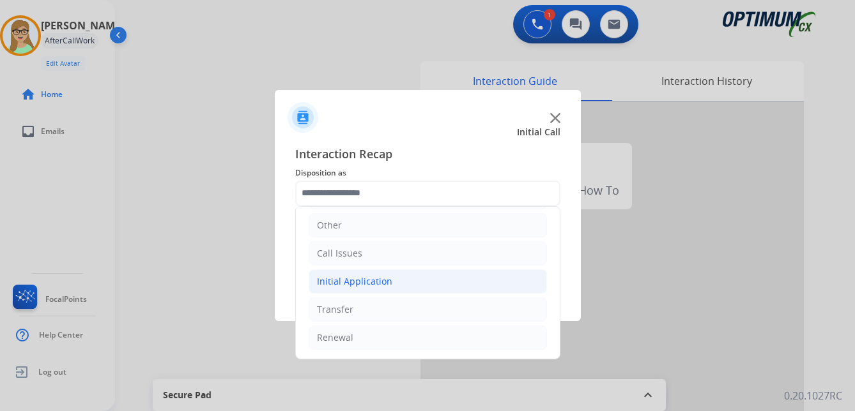
click at [363, 280] on div "Initial Application" at bounding box center [354, 281] width 75 height 13
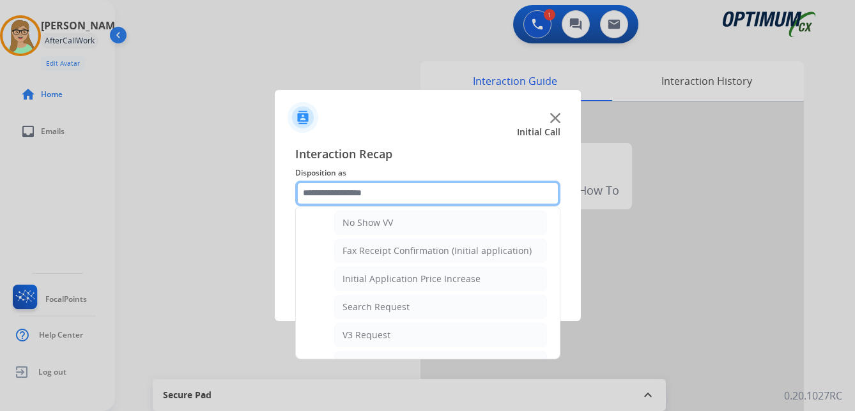
scroll to position [406, 0]
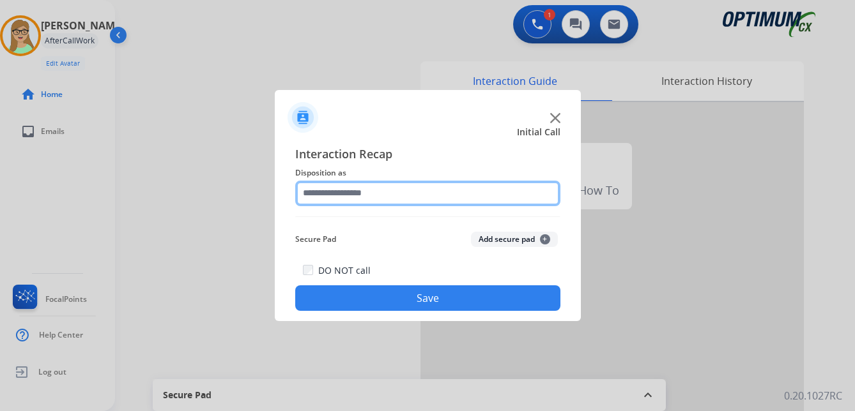
click at [361, 195] on input "text" at bounding box center [427, 194] width 265 height 26
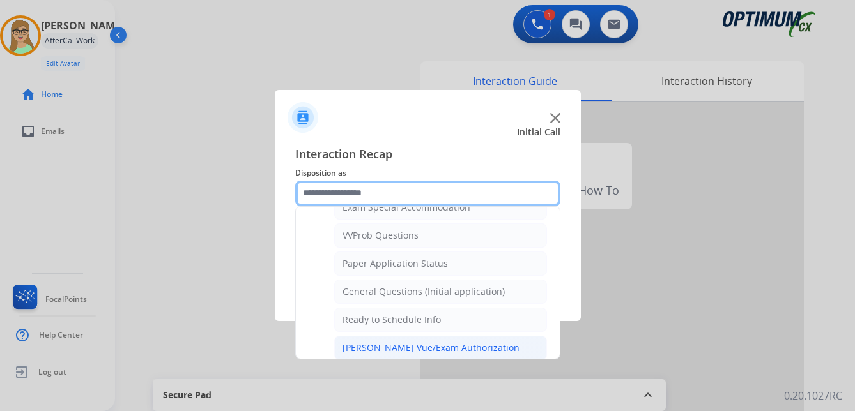
scroll to position [703, 0]
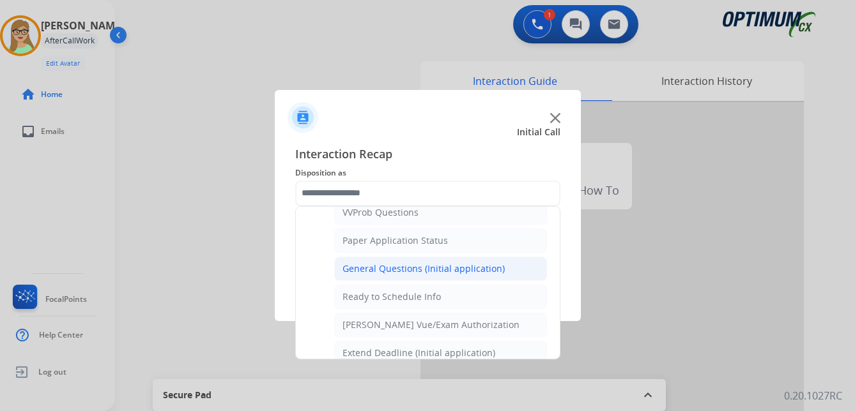
click at [421, 268] on div "General Questions (Initial application)" at bounding box center [423, 269] width 162 height 13
type input "**********"
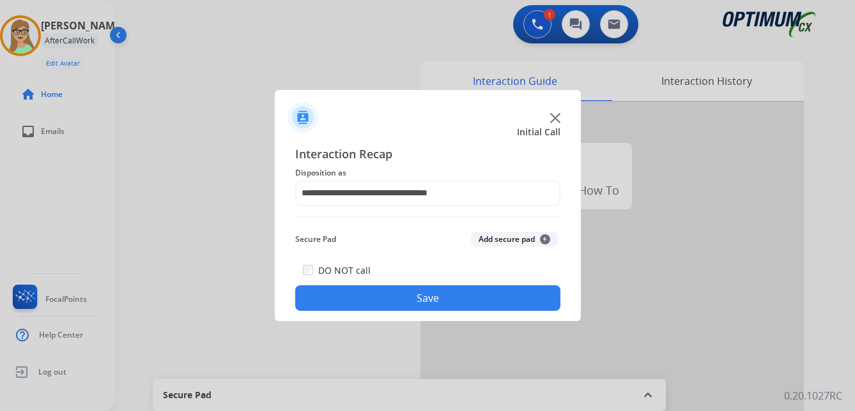
click at [429, 303] on button "Save" at bounding box center [427, 299] width 265 height 26
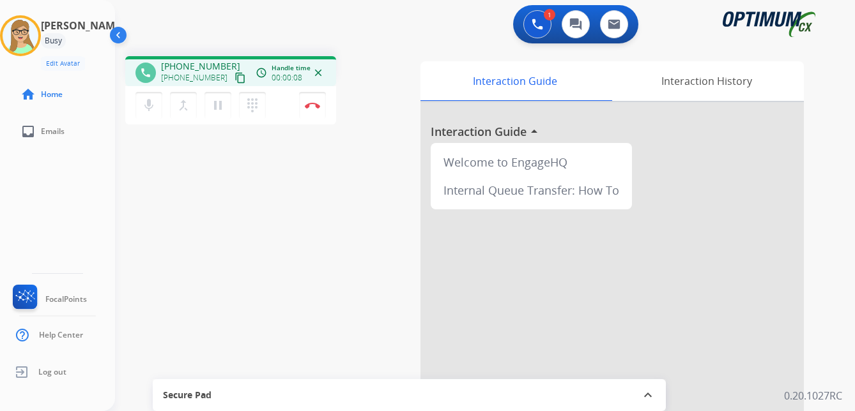
click at [234, 75] on mat-icon "content_copy" at bounding box center [239, 77] width 11 height 11
click at [314, 104] on img at bounding box center [312, 105] width 15 height 6
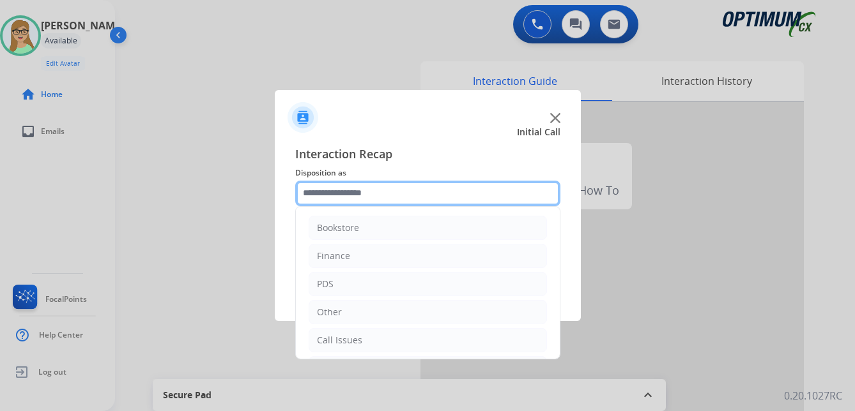
click at [341, 189] on input "text" at bounding box center [427, 194] width 265 height 26
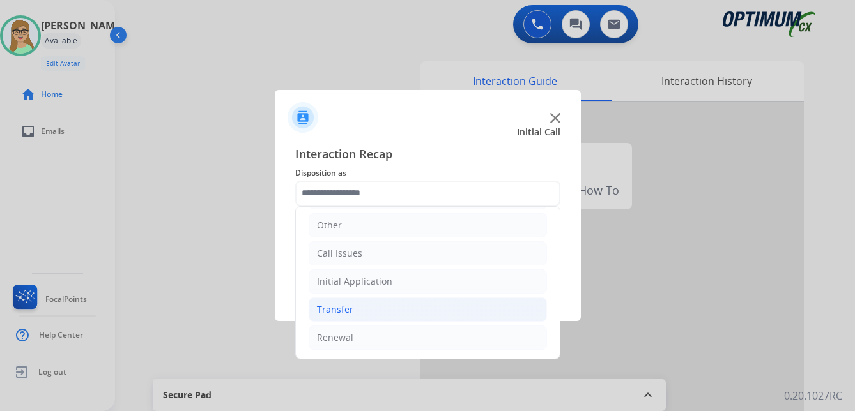
drag, startPoint x: 339, startPoint y: 338, endPoint x: 392, endPoint y: 314, distance: 58.1
click at [341, 337] on div "Renewal" at bounding box center [335, 338] width 36 height 13
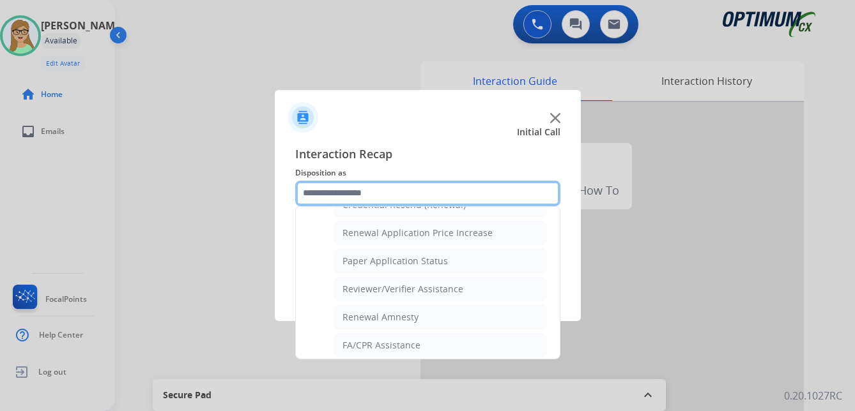
scroll to position [365, 0]
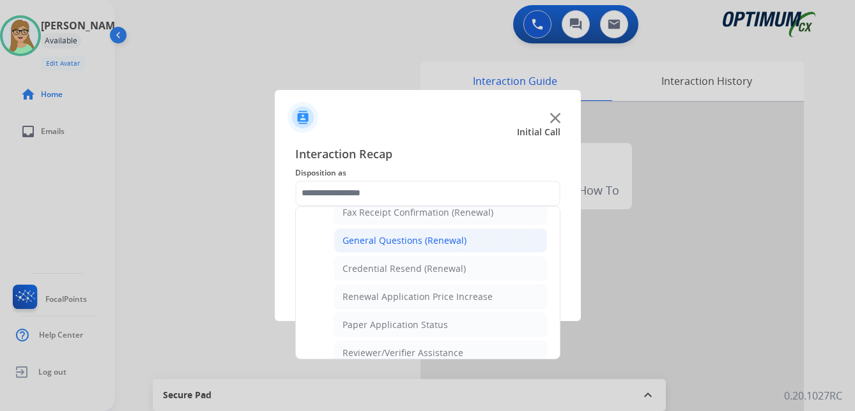
click at [412, 241] on div "General Questions (Renewal)" at bounding box center [404, 240] width 124 height 13
type input "**********"
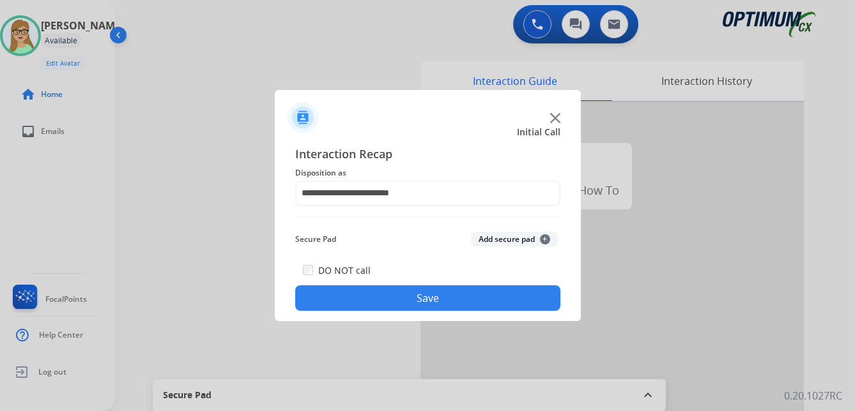
click at [408, 297] on button "Save" at bounding box center [427, 299] width 265 height 26
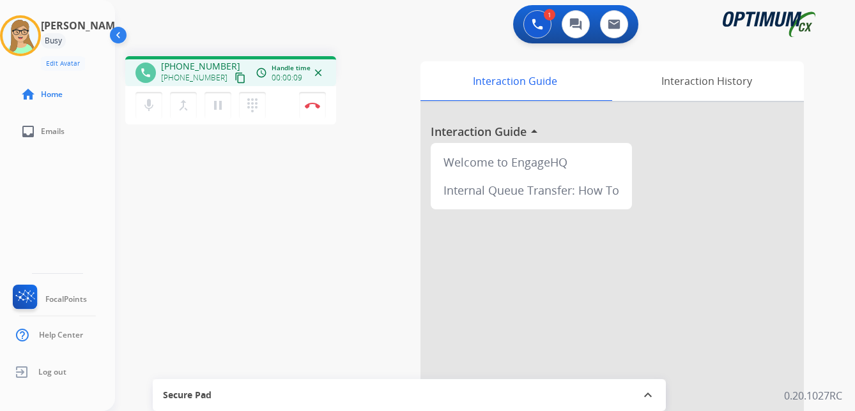
click at [234, 73] on mat-icon "content_copy" at bounding box center [239, 77] width 11 height 11
click at [316, 102] on img at bounding box center [312, 105] width 15 height 6
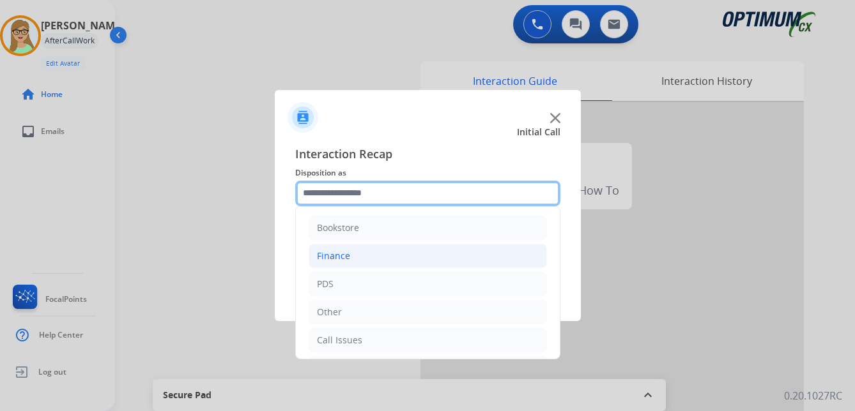
drag, startPoint x: 357, startPoint y: 195, endPoint x: 365, endPoint y: 246, distance: 51.1
click at [356, 195] on input "text" at bounding box center [427, 194] width 265 height 26
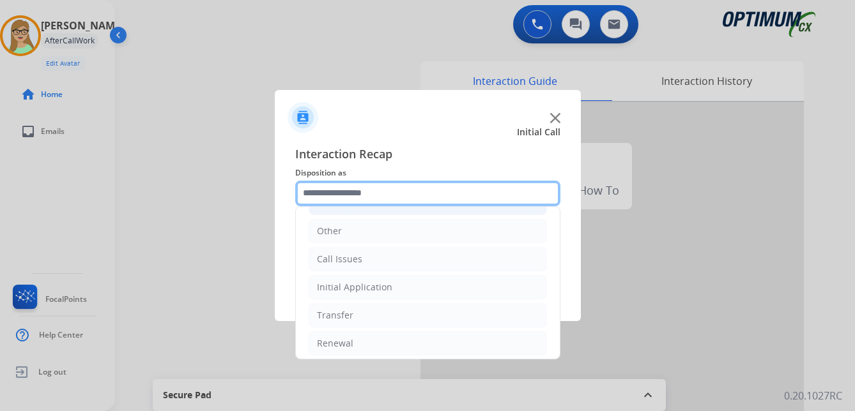
scroll to position [87, 0]
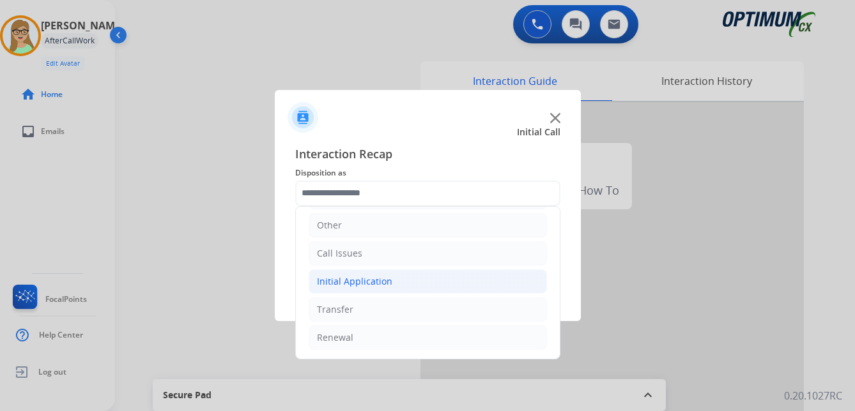
click at [362, 281] on div "Initial Application" at bounding box center [354, 281] width 75 height 13
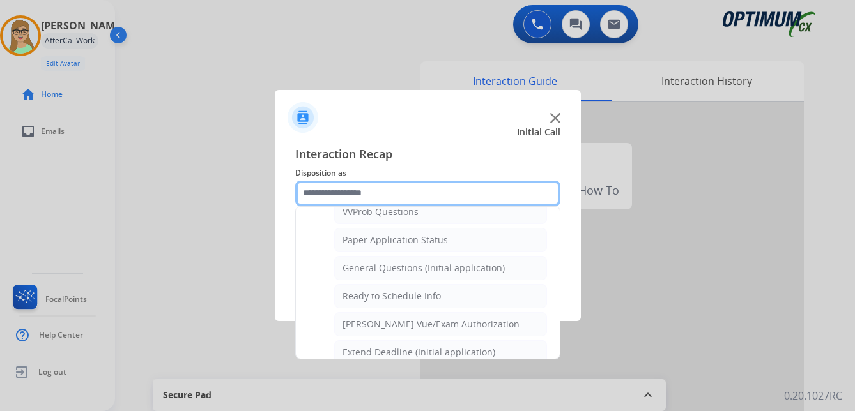
scroll to position [726, 0]
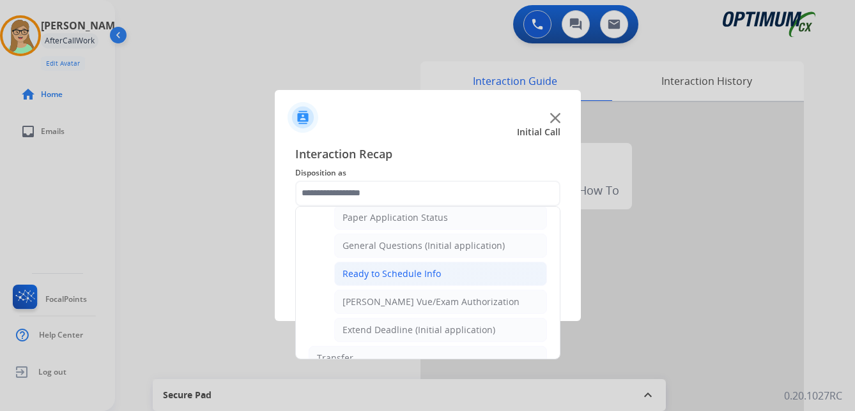
click at [395, 273] on div "Ready to Schedule Info" at bounding box center [391, 274] width 98 height 13
type input "**********"
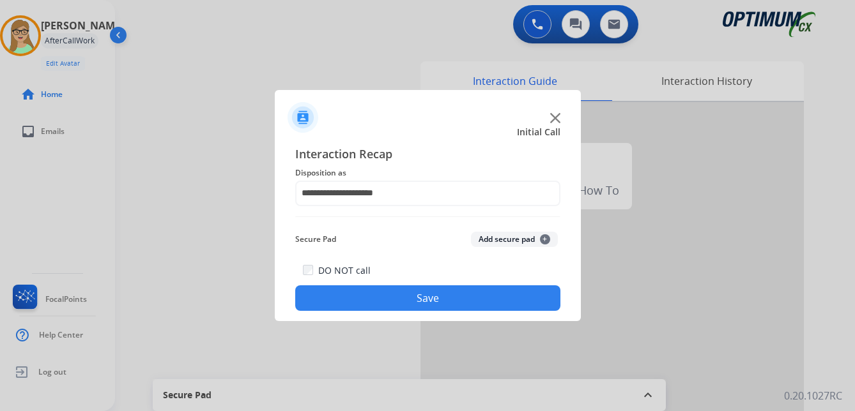
click at [371, 305] on button "Save" at bounding box center [427, 299] width 265 height 26
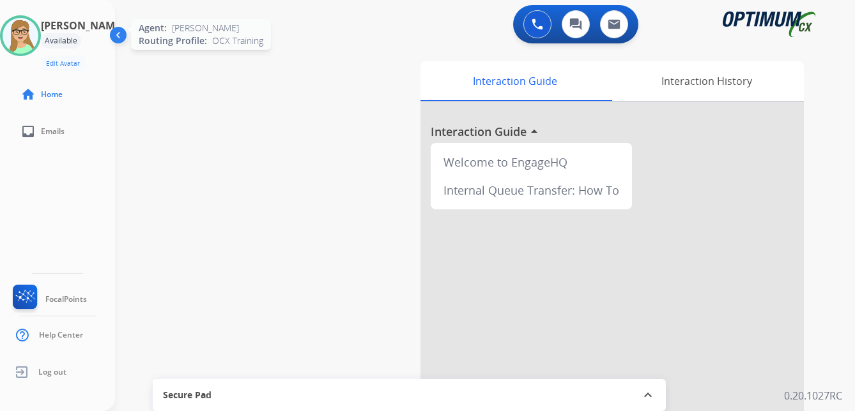
click at [25, 40] on img at bounding box center [21, 36] width 36 height 36
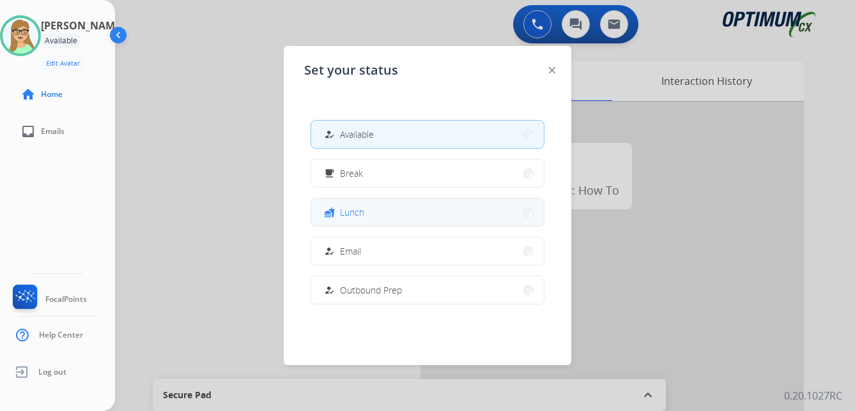
click at [360, 211] on span "Lunch" at bounding box center [352, 212] width 24 height 13
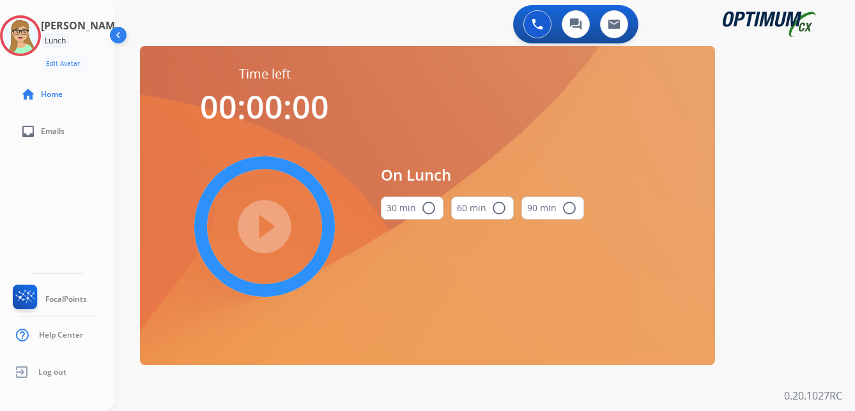
click at [431, 208] on mat-icon "radio_button_unchecked" at bounding box center [428, 208] width 15 height 15
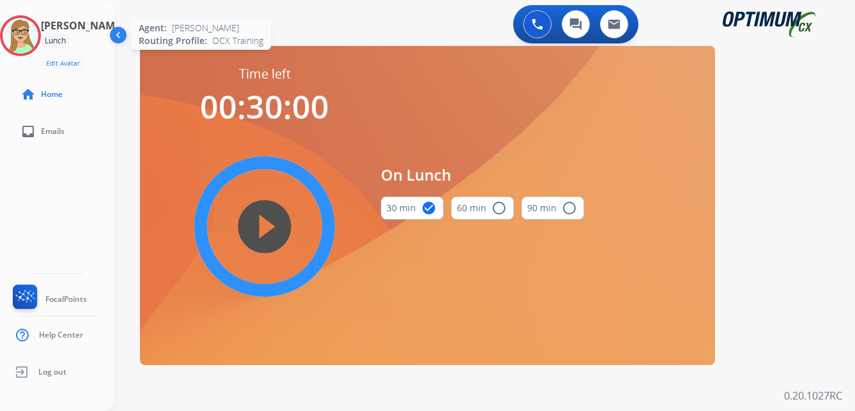
click at [38, 26] on img at bounding box center [21, 36] width 36 height 36
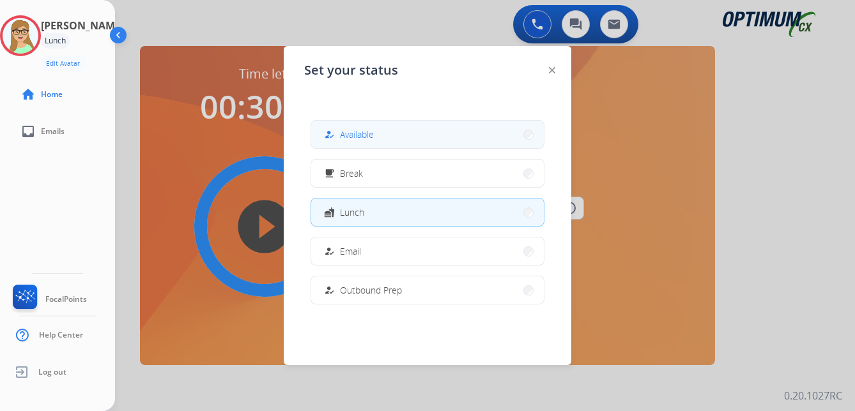
click at [369, 135] on span "Available" at bounding box center [357, 134] width 34 height 13
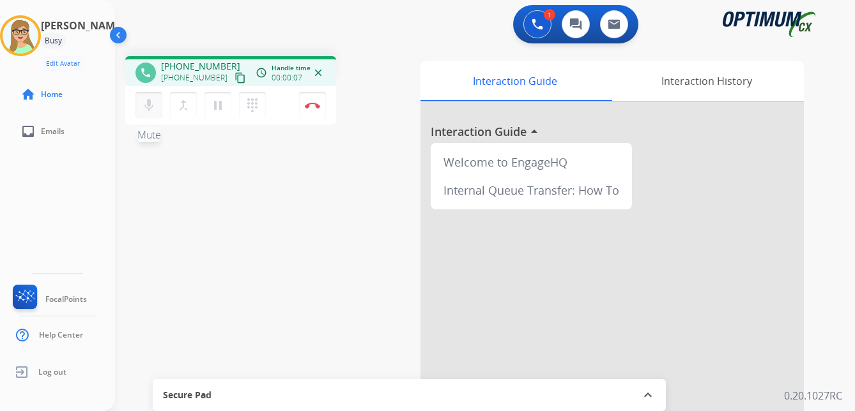
drag, startPoint x: 224, startPoint y: 80, endPoint x: 143, endPoint y: 100, distance: 83.5
click at [234, 80] on mat-icon "content_copy" at bounding box center [239, 77] width 11 height 11
click at [316, 103] on img at bounding box center [312, 105] width 15 height 6
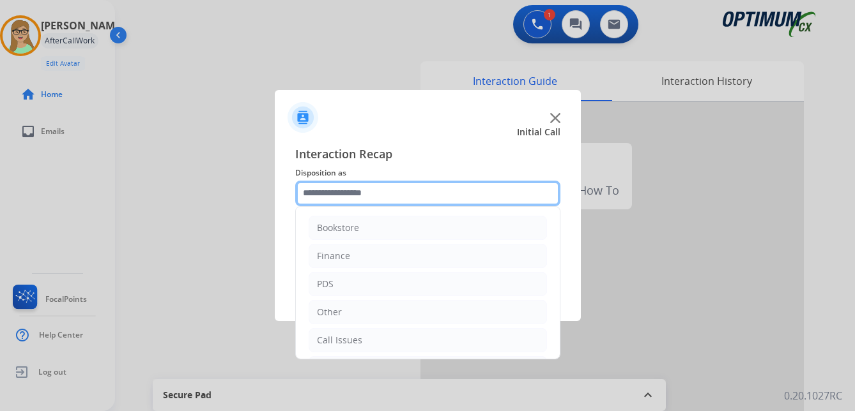
click at [360, 194] on input "text" at bounding box center [427, 194] width 265 height 26
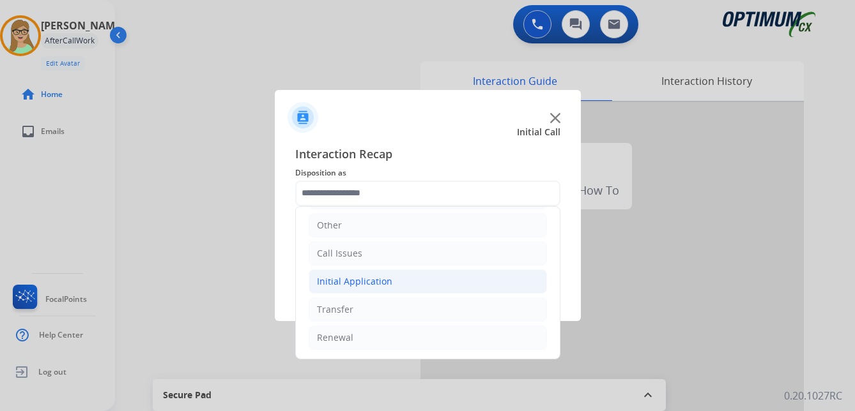
click at [363, 280] on div "Initial Application" at bounding box center [354, 281] width 75 height 13
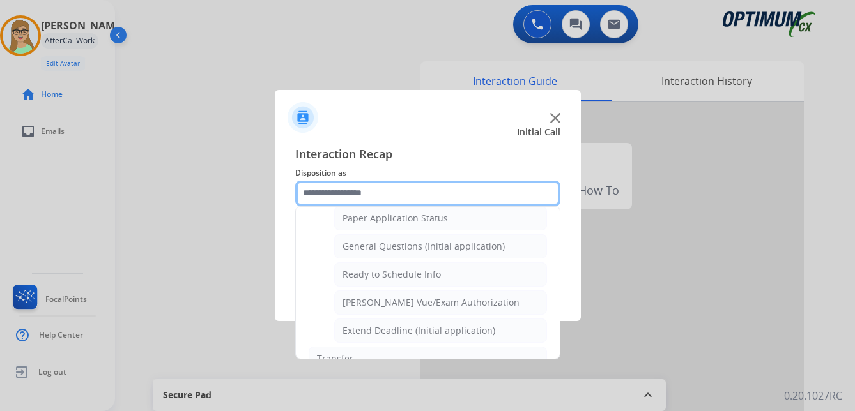
scroll to position [726, 0]
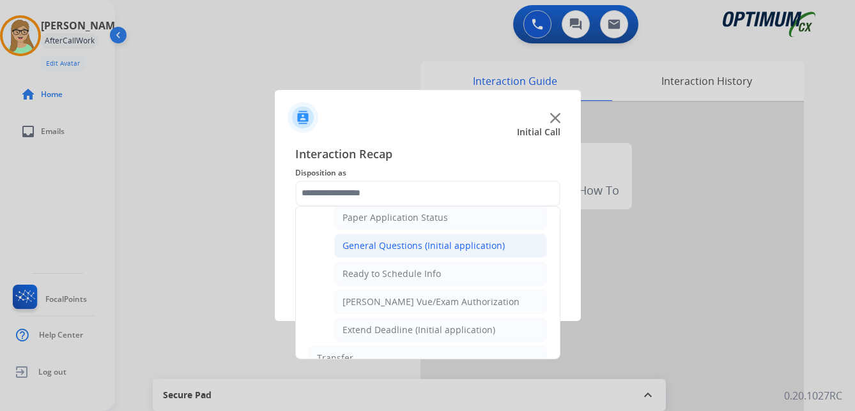
click at [367, 245] on div "General Questions (Initial application)" at bounding box center [423, 246] width 162 height 13
type input "**********"
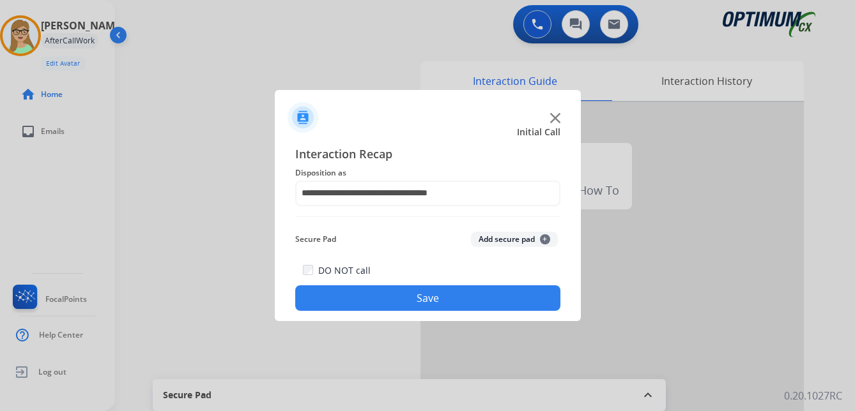
click at [319, 298] on button "Save" at bounding box center [427, 299] width 265 height 26
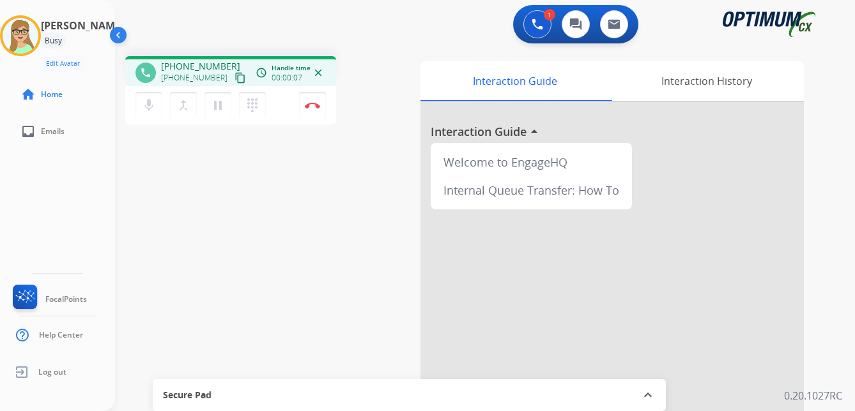
drag, startPoint x: 229, startPoint y: 81, endPoint x: 216, endPoint y: 83, distance: 13.6
click at [234, 81] on mat-icon "content_copy" at bounding box center [239, 77] width 11 height 11
click at [365, 35] on div "1 Voice Interactions 0 Chat Interactions 0 Email Interactions" at bounding box center [477, 25] width 694 height 41
click at [119, 202] on div "phone [PHONE_NUMBER] [PHONE_NUMBER] content_copy access_time Call metrics Queue…" at bounding box center [469, 312] width 709 height 533
click at [315, 102] on button "Disconnect" at bounding box center [312, 105] width 27 height 27
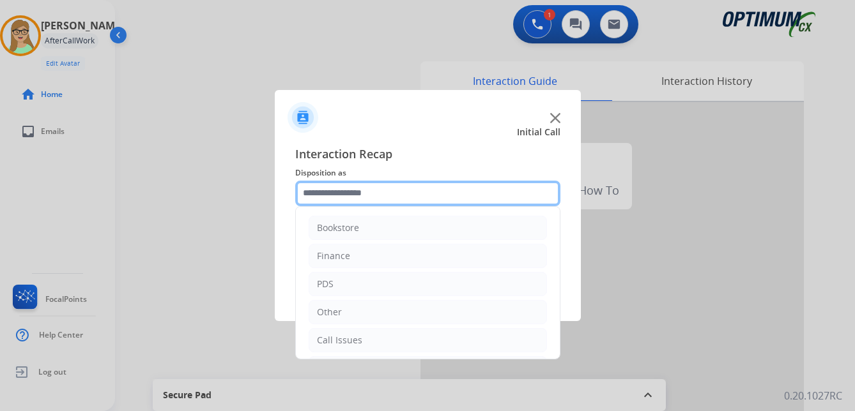
click at [355, 191] on input "text" at bounding box center [427, 194] width 265 height 26
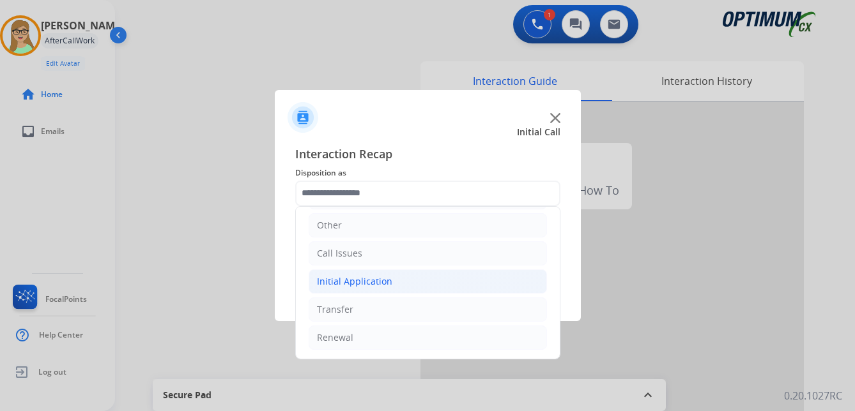
click at [369, 277] on div "Initial Application" at bounding box center [354, 281] width 75 height 13
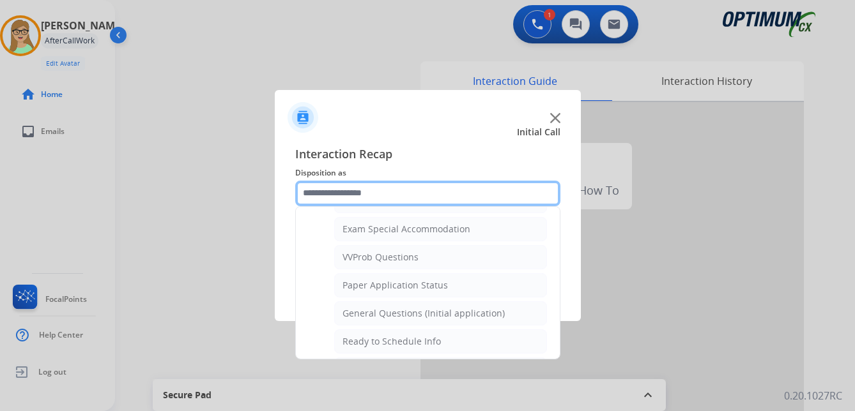
scroll to position [662, 0]
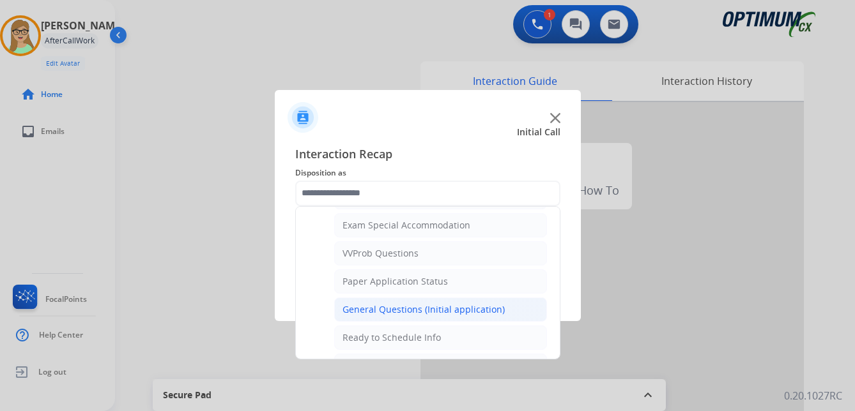
click at [365, 312] on div "General Questions (Initial application)" at bounding box center [423, 309] width 162 height 13
type input "**********"
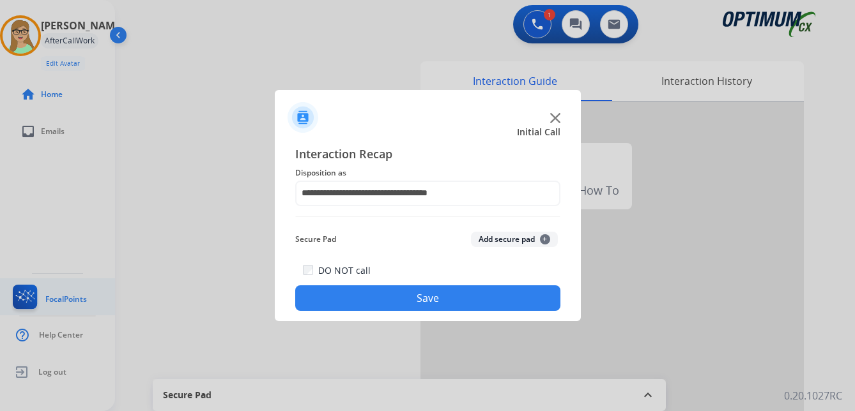
drag, startPoint x: 344, startPoint y: 293, endPoint x: 0, endPoint y: 288, distance: 344.4
click at [344, 293] on button "Save" at bounding box center [427, 299] width 265 height 26
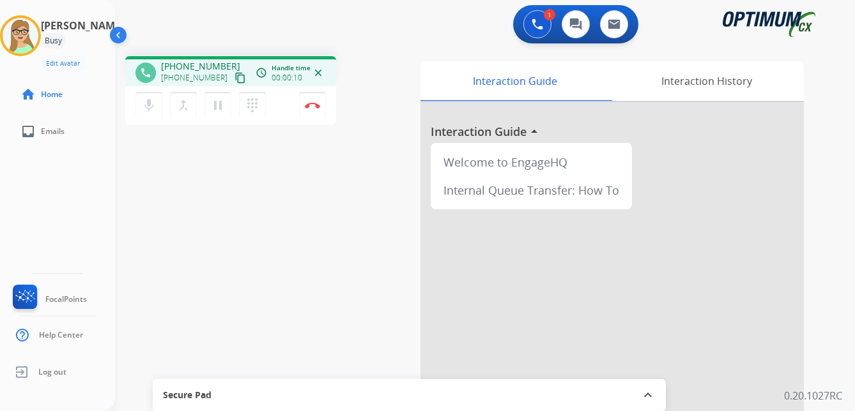
drag, startPoint x: 111, startPoint y: 225, endPoint x: 112, endPoint y: 214, distance: 10.9
click at [110, 224] on div "[PERSON_NAME] Edit Avatar Agent: [PERSON_NAME] Profile: OCX Training home Home …" at bounding box center [57, 205] width 115 height 411
click at [234, 79] on mat-icon "content_copy" at bounding box center [239, 77] width 11 height 11
click at [312, 105] on img at bounding box center [312, 105] width 15 height 6
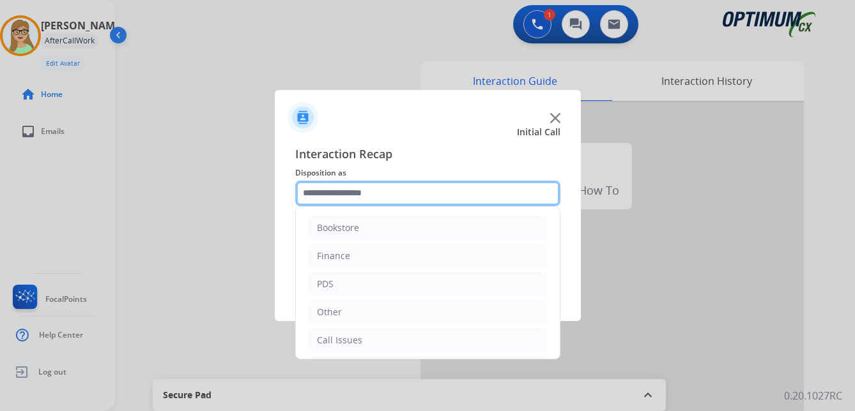
click at [351, 188] on input "text" at bounding box center [427, 194] width 265 height 26
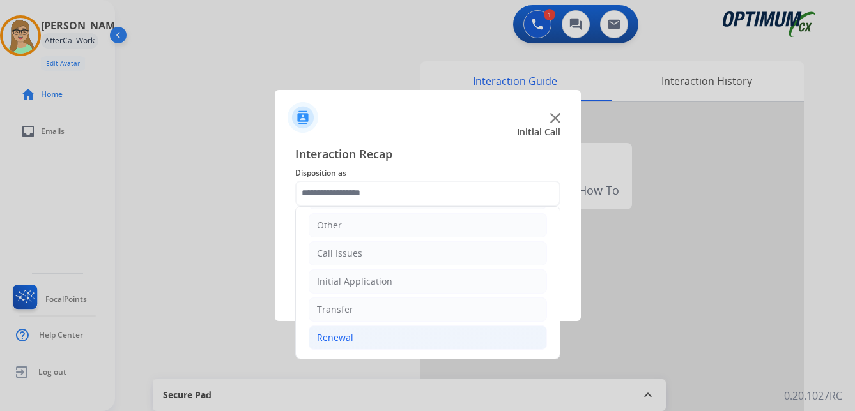
click at [333, 337] on div "Renewal" at bounding box center [335, 338] width 36 height 13
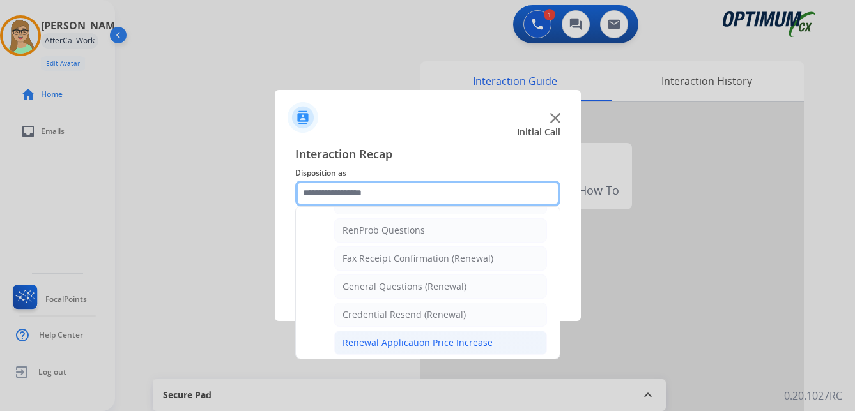
scroll to position [342, 0]
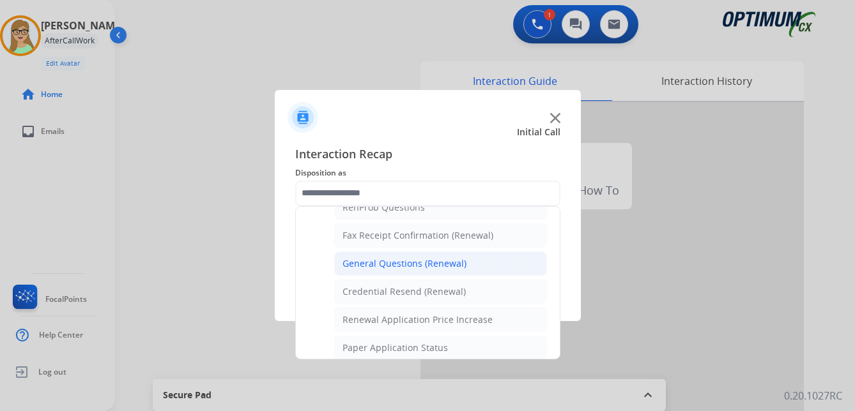
click at [402, 259] on div "General Questions (Renewal)" at bounding box center [404, 263] width 124 height 13
type input "**********"
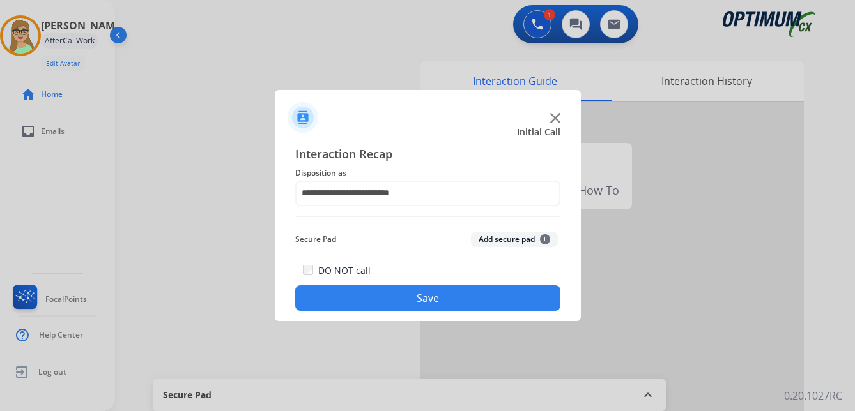
click at [383, 302] on button "Save" at bounding box center [427, 299] width 265 height 26
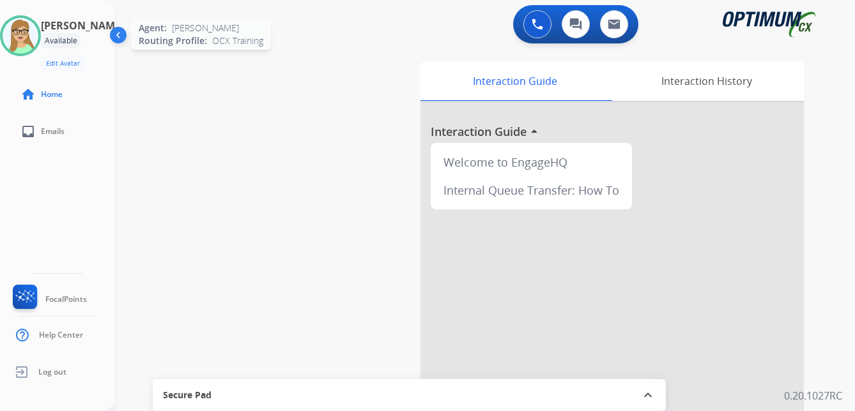
click at [38, 36] on img at bounding box center [21, 36] width 36 height 36
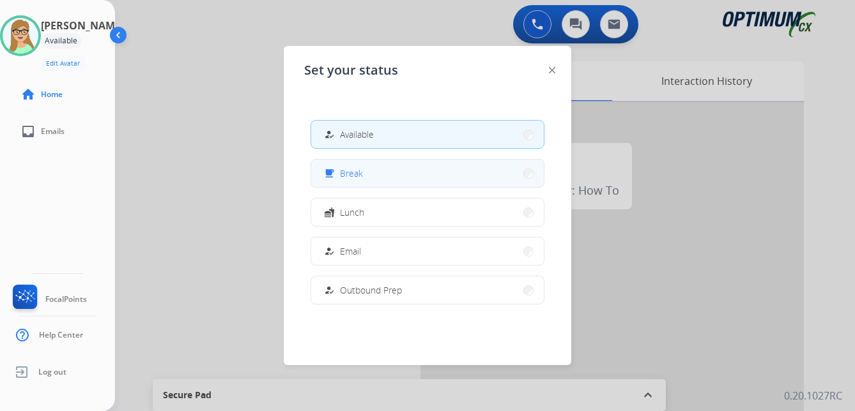
click at [361, 176] on span "Break" at bounding box center [351, 173] width 23 height 13
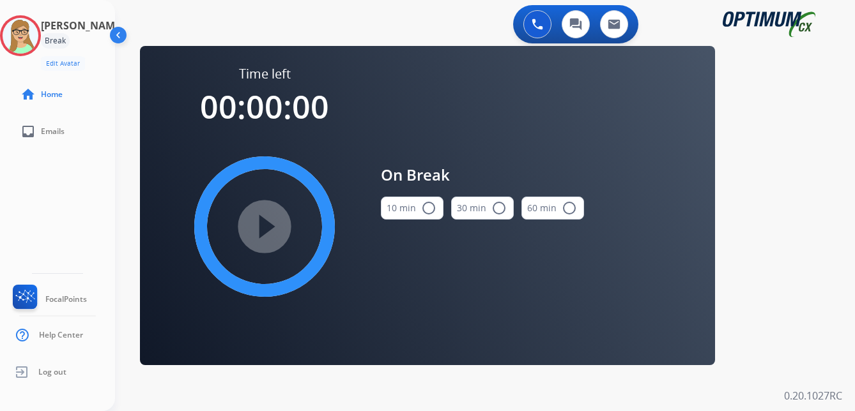
click at [266, 220] on div "play_circle_filled" at bounding box center [265, 227] width 192 height 192
click at [427, 208] on mat-icon "radio_button_unchecked" at bounding box center [428, 208] width 15 height 15
click at [263, 231] on mat-icon "play_circle_filled" at bounding box center [264, 226] width 15 height 15
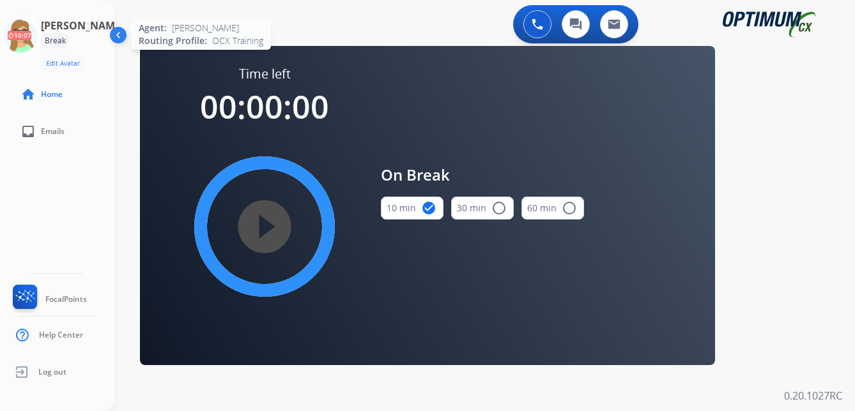
click at [36, 34] on icon at bounding box center [21, 36] width 42 height 42
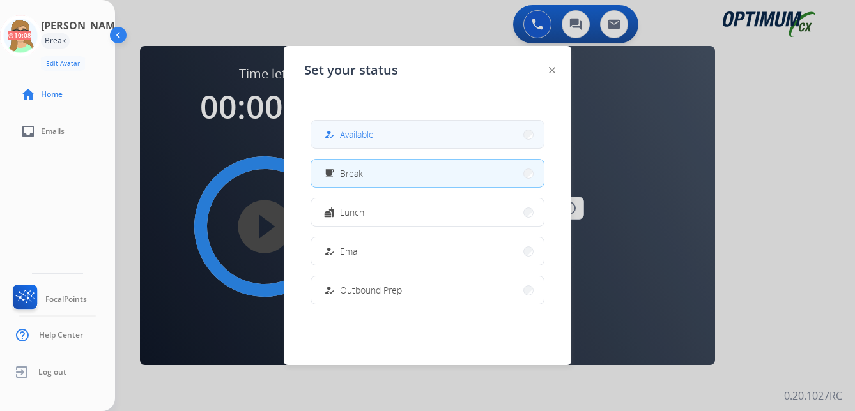
click at [365, 142] on button "how_to_reg Available" at bounding box center [427, 134] width 233 height 27
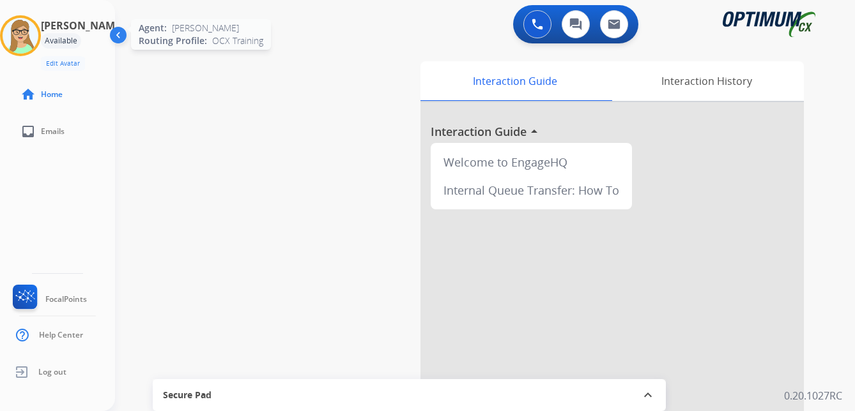
click at [31, 37] on img at bounding box center [21, 36] width 36 height 36
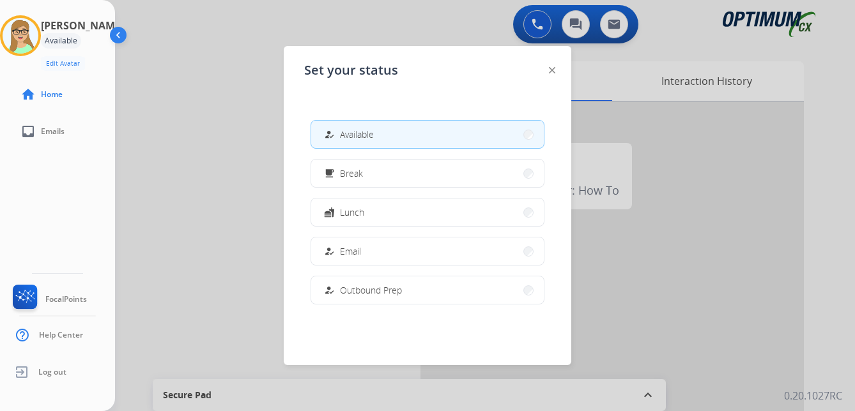
click at [149, 179] on div at bounding box center [427, 205] width 855 height 411
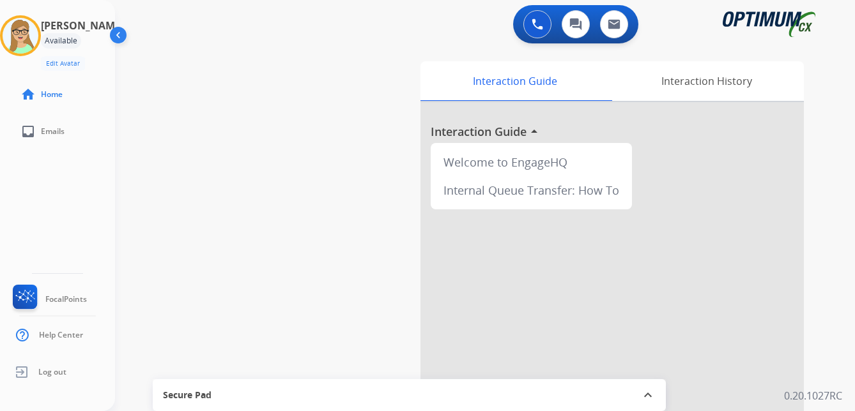
click at [123, 38] on img at bounding box center [119, 38] width 24 height 24
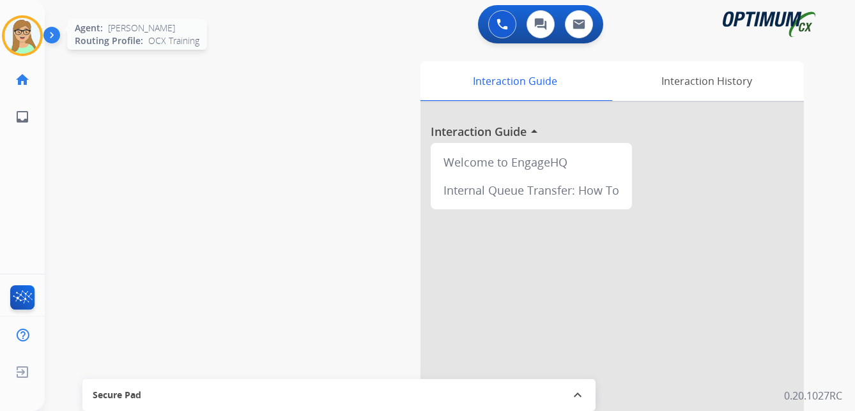
click at [17, 31] on img at bounding box center [22, 36] width 36 height 36
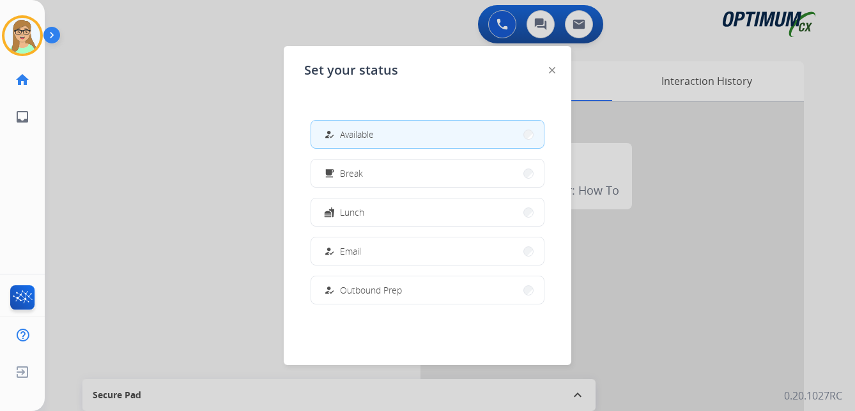
click at [348, 139] on span "Available" at bounding box center [357, 134] width 34 height 13
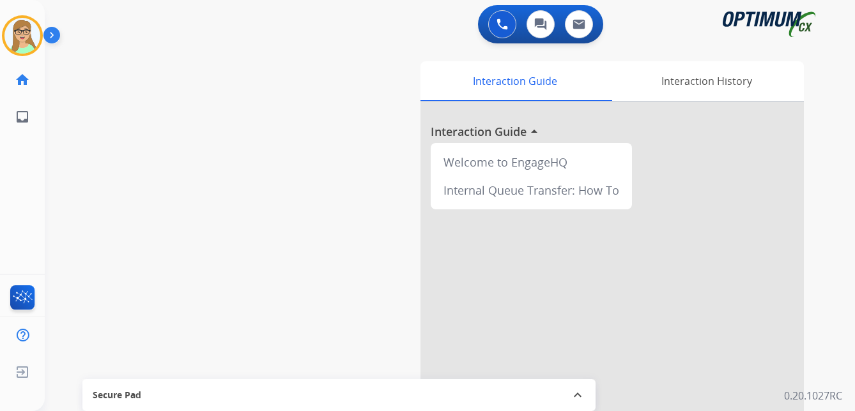
click at [57, 34] on img at bounding box center [54, 38] width 22 height 24
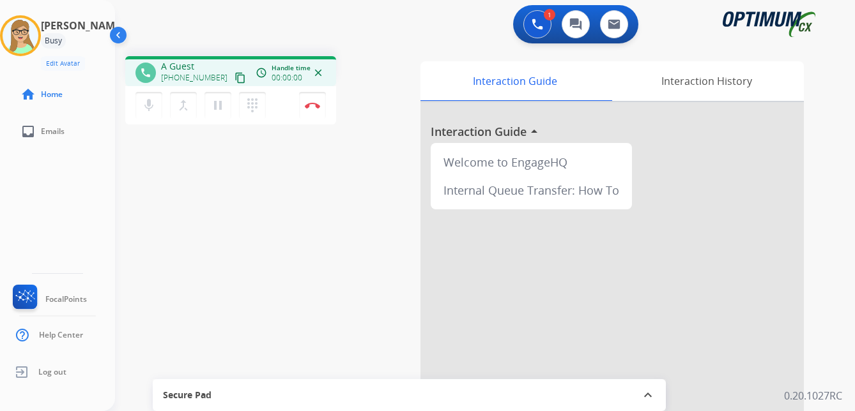
click at [2, 164] on div "[PERSON_NAME] Edit Avatar Agent: [PERSON_NAME] Profile: OCX Training home Home …" at bounding box center [57, 205] width 115 height 411
click at [234, 79] on mat-icon "content_copy" at bounding box center [239, 77] width 11 height 11
click at [315, 103] on img at bounding box center [312, 105] width 15 height 6
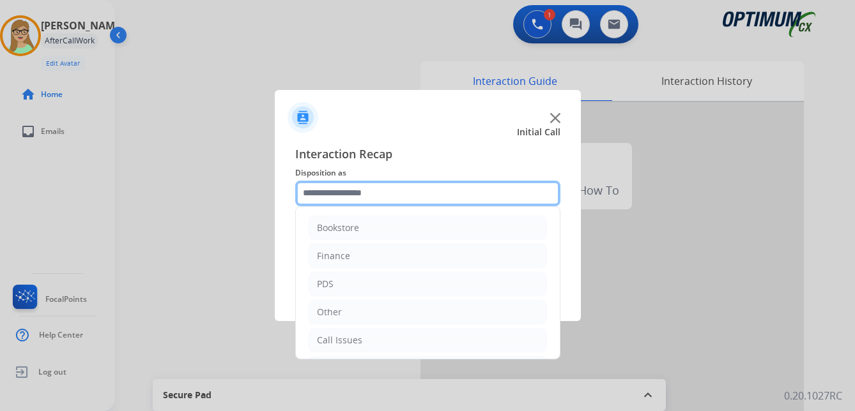
click at [367, 192] on input "text" at bounding box center [427, 194] width 265 height 26
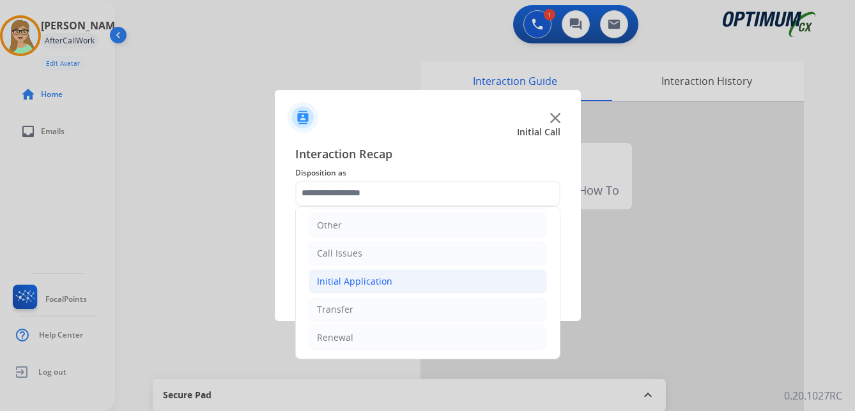
click at [380, 277] on div "Initial Application" at bounding box center [354, 281] width 75 height 13
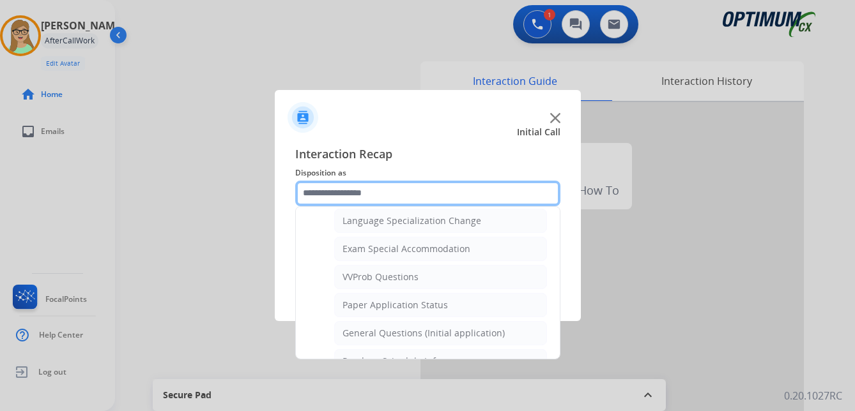
scroll to position [662, 0]
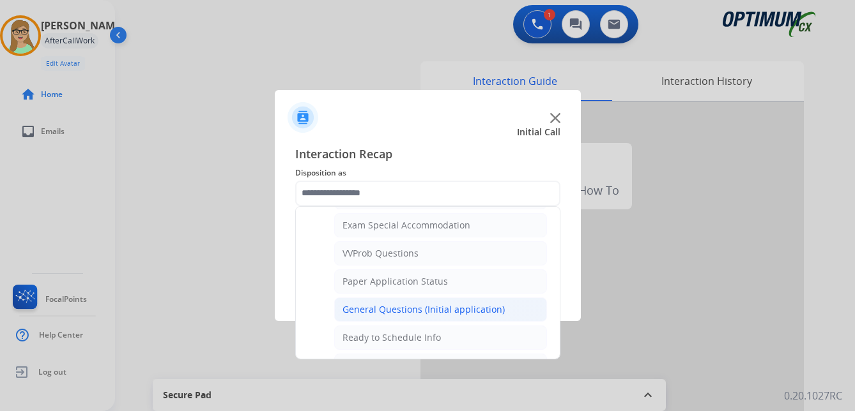
click at [408, 310] on div "General Questions (Initial application)" at bounding box center [423, 309] width 162 height 13
type input "**********"
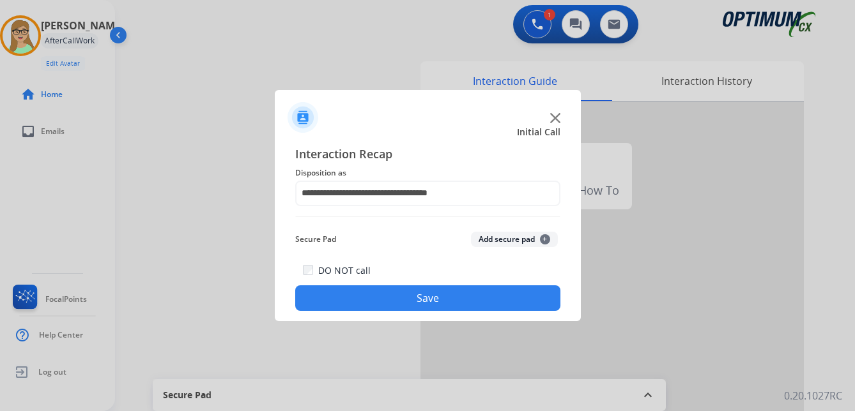
drag, startPoint x: 387, startPoint y: 305, endPoint x: 328, endPoint y: 304, distance: 58.1
click at [385, 305] on button "Save" at bounding box center [427, 299] width 265 height 26
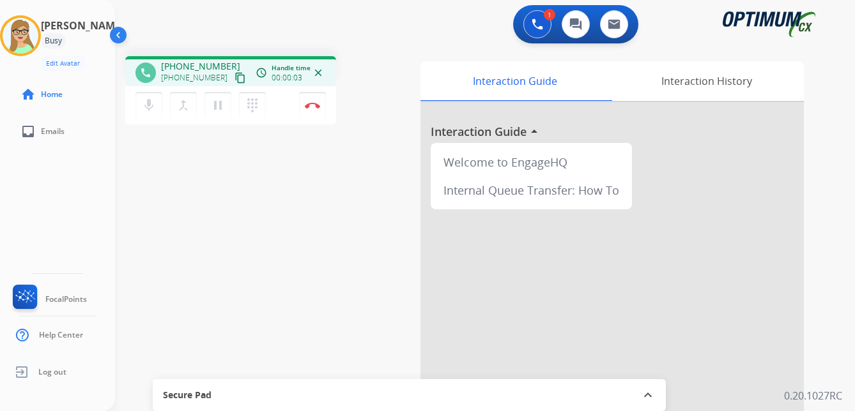
click at [234, 77] on mat-icon "content_copy" at bounding box center [239, 77] width 11 height 11
click at [312, 109] on button "Disconnect" at bounding box center [312, 105] width 27 height 27
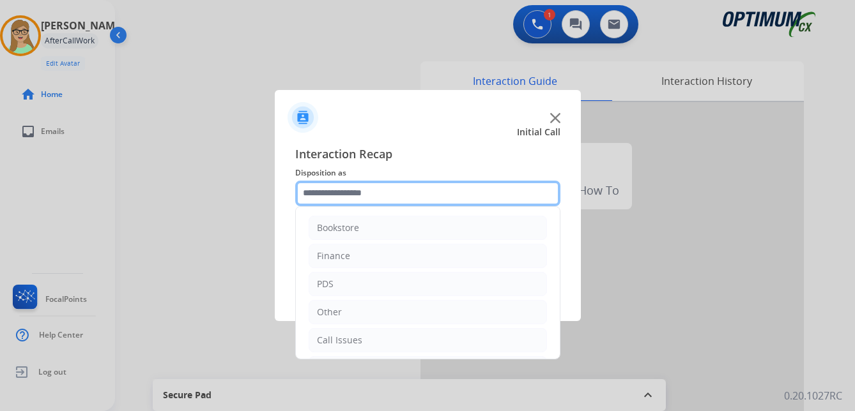
click at [353, 192] on input "text" at bounding box center [427, 194] width 265 height 26
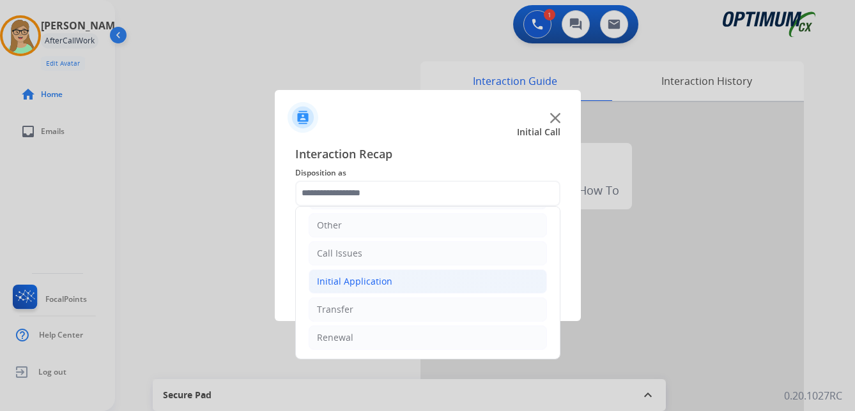
click at [362, 282] on div "Initial Application" at bounding box center [354, 281] width 75 height 13
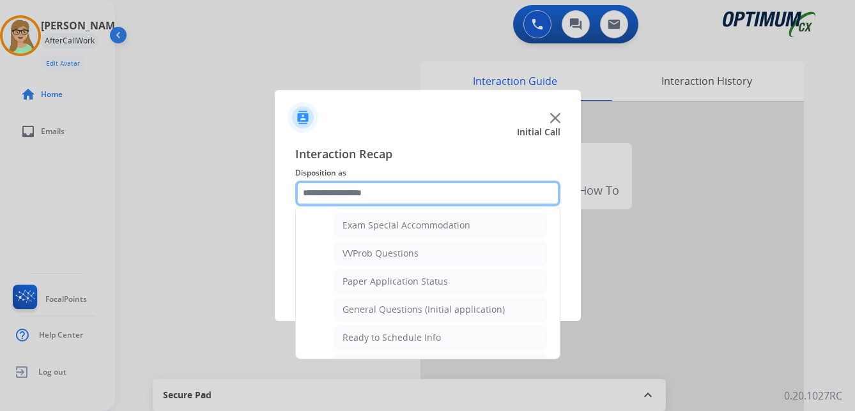
scroll to position [726, 0]
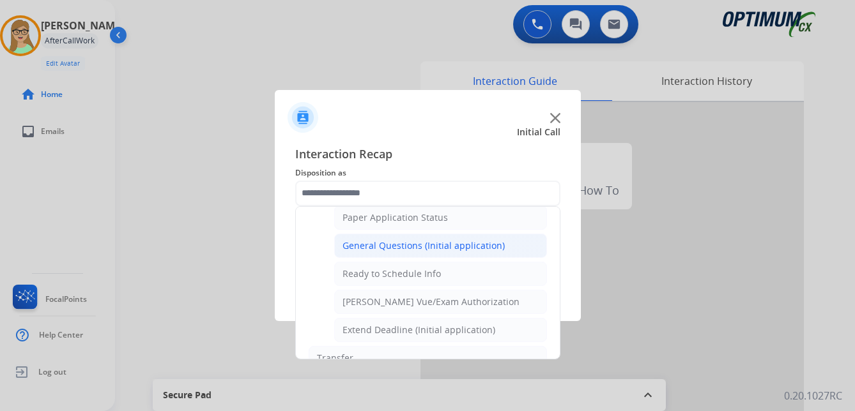
click at [371, 247] on div "General Questions (Initial application)" at bounding box center [423, 246] width 162 height 13
type input "**********"
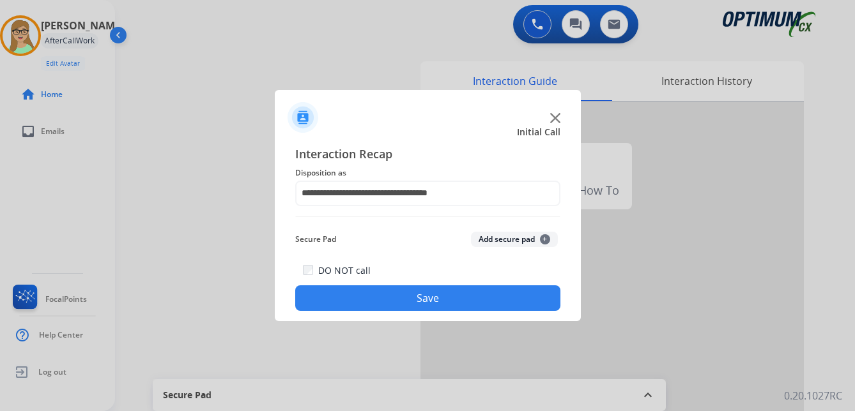
click at [390, 295] on button "Save" at bounding box center [427, 299] width 265 height 26
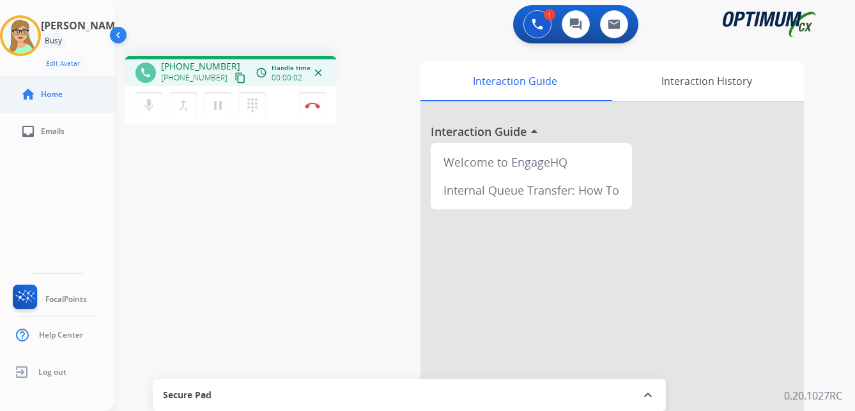
click at [3, 101] on ul "home Home" at bounding box center [57, 94] width 115 height 37
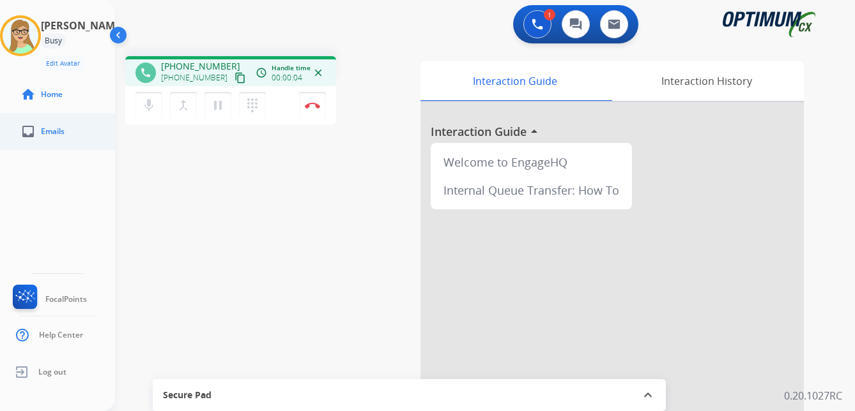
drag, startPoint x: 227, startPoint y: 77, endPoint x: 6, endPoint y: 144, distance: 230.8
click at [234, 77] on mat-icon "content_copy" at bounding box center [239, 77] width 11 height 11
click at [312, 103] on img at bounding box center [312, 105] width 15 height 6
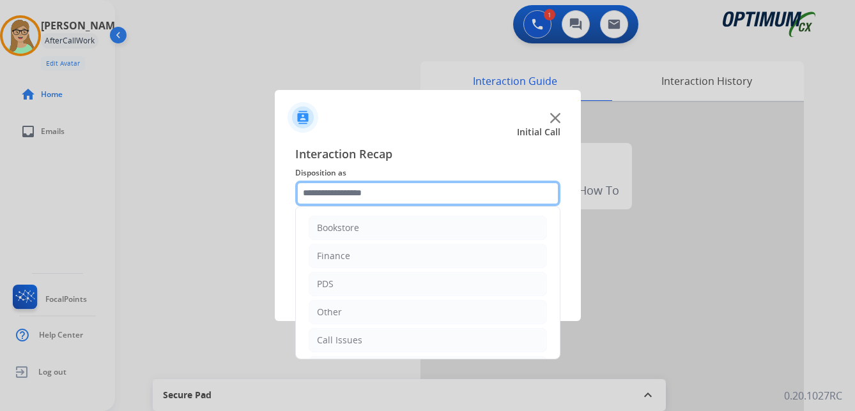
click at [346, 188] on input "text" at bounding box center [427, 194] width 265 height 26
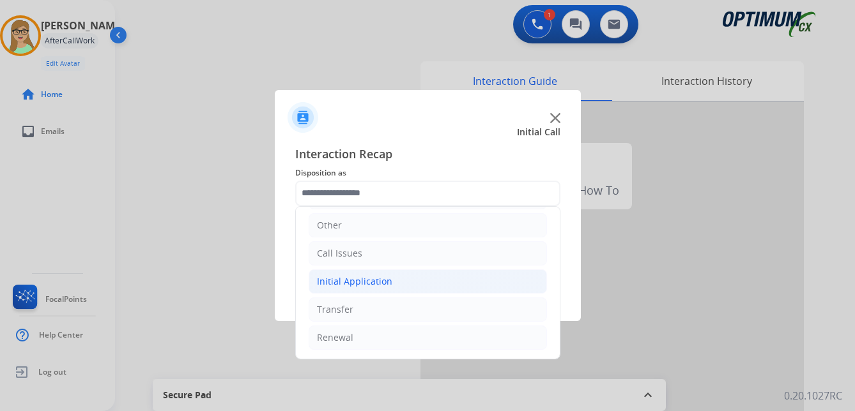
click at [363, 277] on div "Initial Application" at bounding box center [354, 281] width 75 height 13
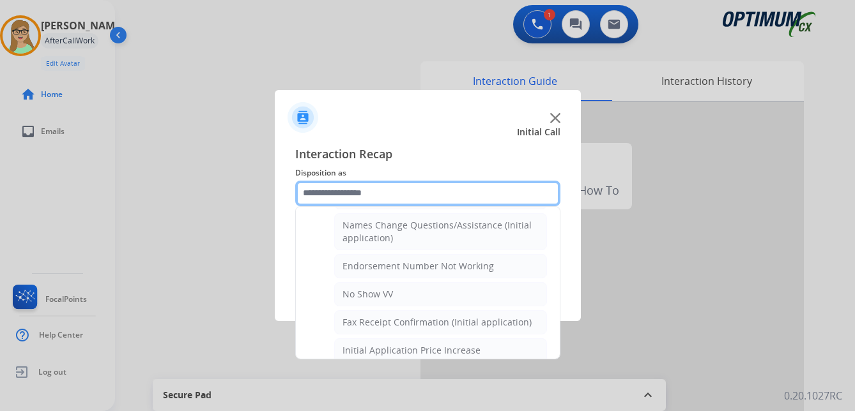
scroll to position [342, 0]
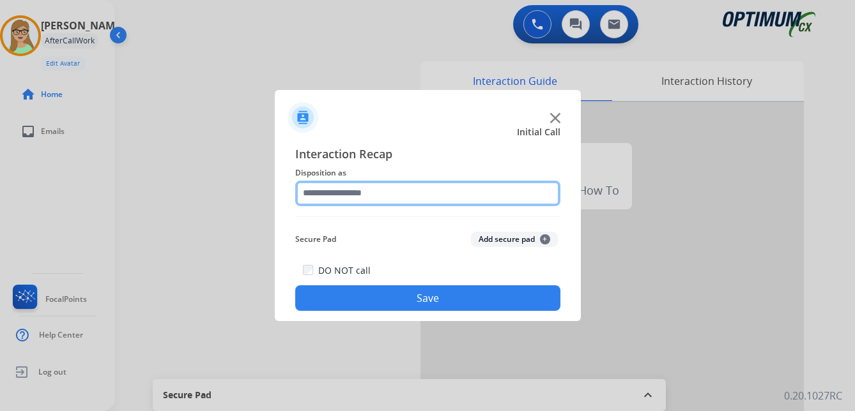
click at [357, 190] on input "text" at bounding box center [427, 194] width 265 height 26
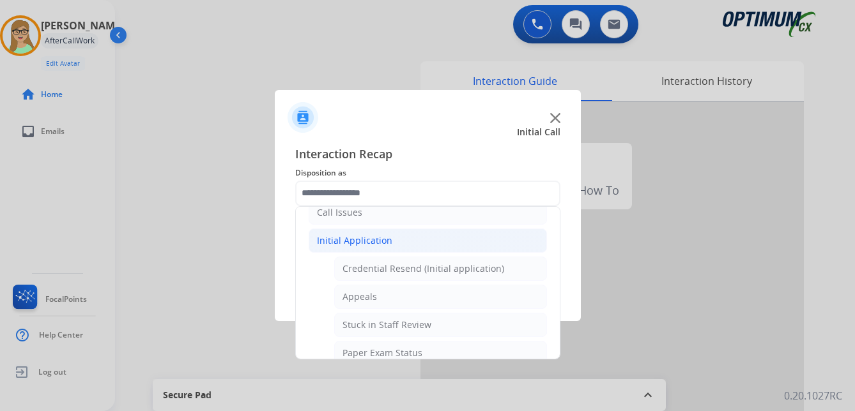
click at [356, 245] on div "Initial Application" at bounding box center [354, 240] width 75 height 13
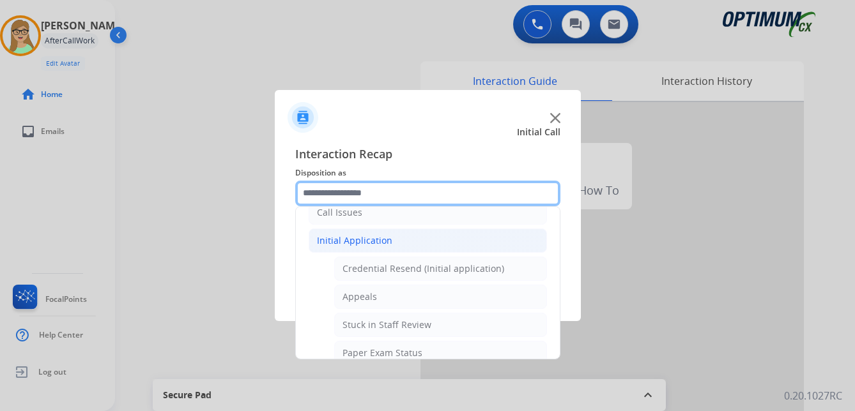
scroll to position [87, 0]
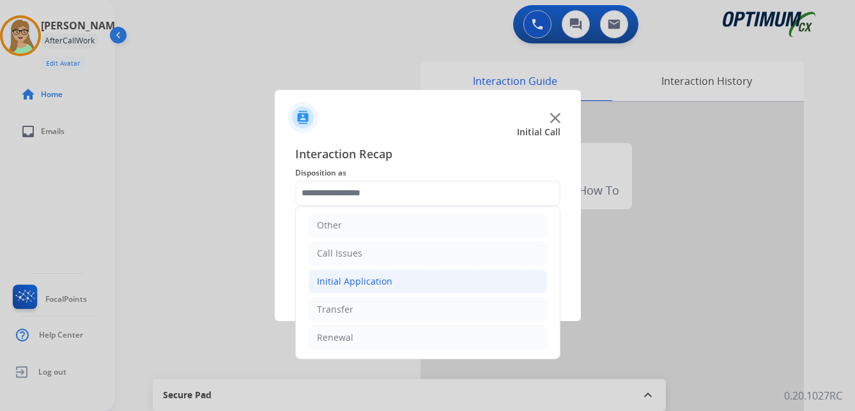
click at [376, 284] on div "Initial Application" at bounding box center [354, 281] width 75 height 13
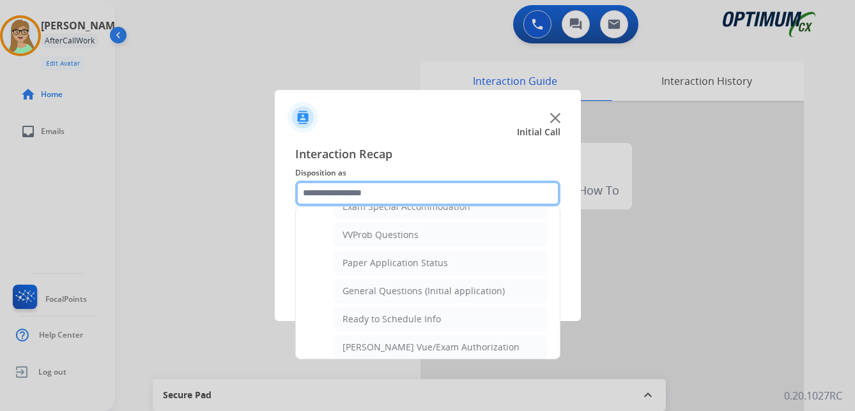
scroll to position [703, 0]
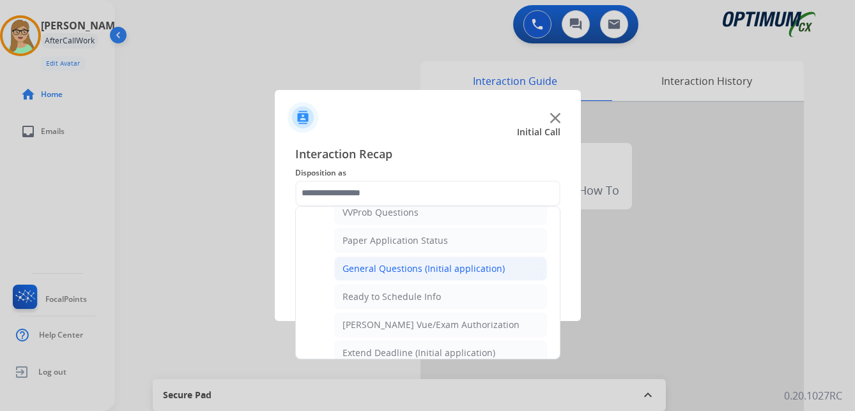
click at [402, 269] on div "General Questions (Initial application)" at bounding box center [423, 269] width 162 height 13
type input "**********"
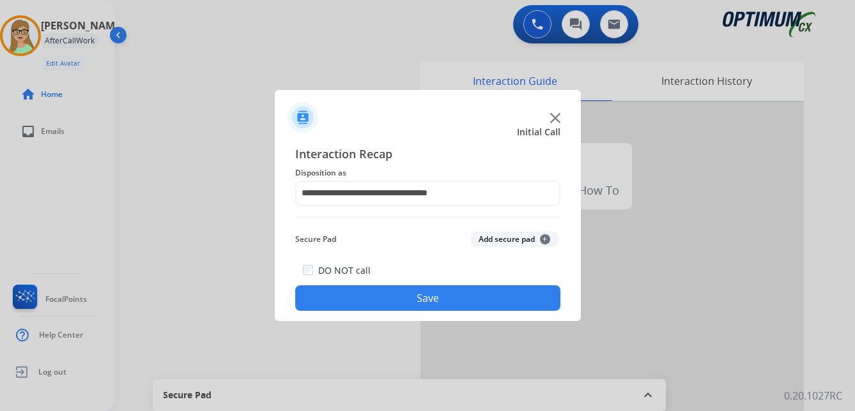
click at [392, 307] on button "Save" at bounding box center [427, 299] width 265 height 26
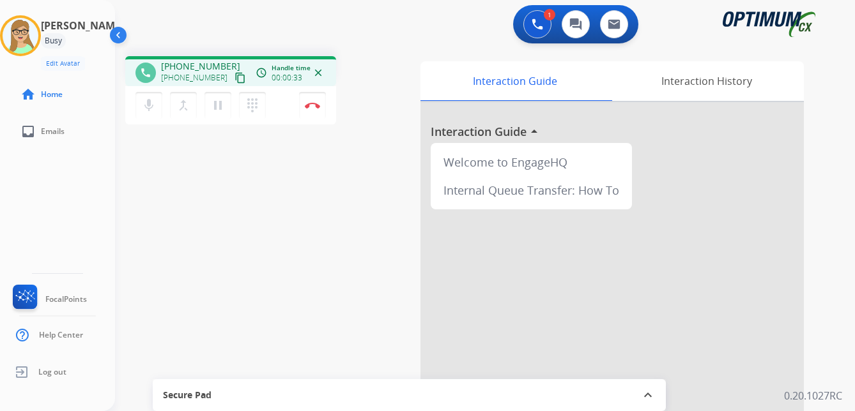
click at [234, 77] on mat-icon "content_copy" at bounding box center [239, 77] width 11 height 11
click at [12, 191] on div "[PERSON_NAME] Edit Avatar Agent: [PERSON_NAME] Profile: OCX Training home Home …" at bounding box center [57, 205] width 115 height 411
click at [315, 105] on img at bounding box center [312, 105] width 15 height 6
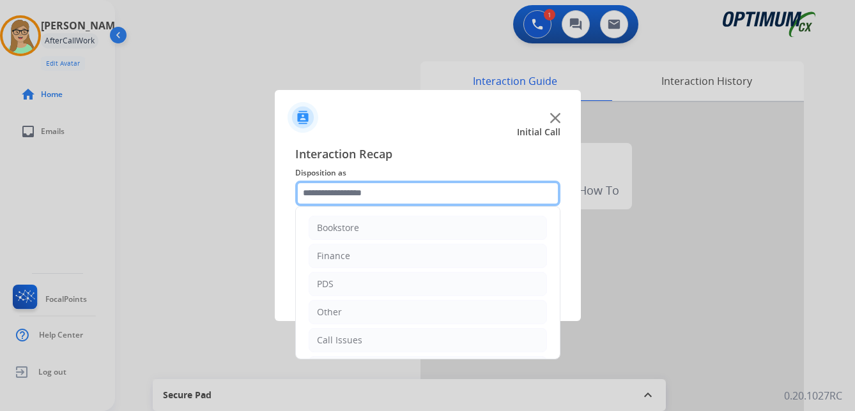
click at [341, 195] on input "text" at bounding box center [427, 194] width 265 height 26
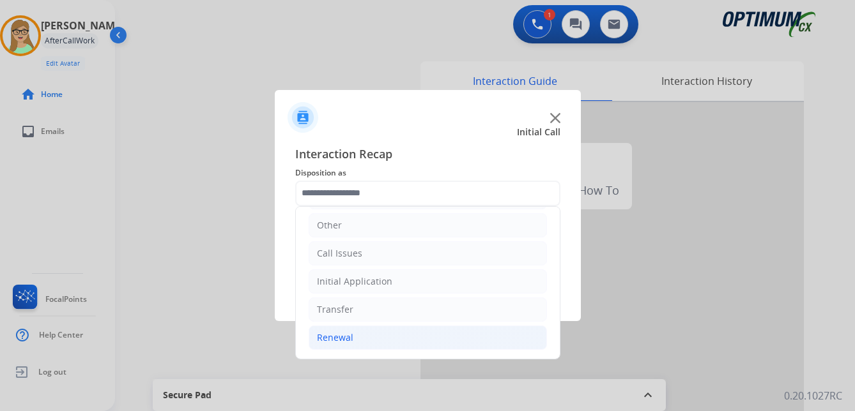
click at [339, 333] on div "Renewal" at bounding box center [335, 338] width 36 height 13
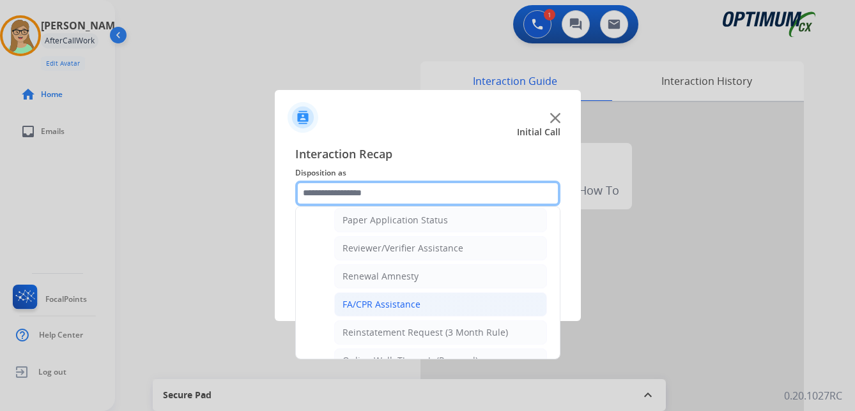
scroll to position [342, 0]
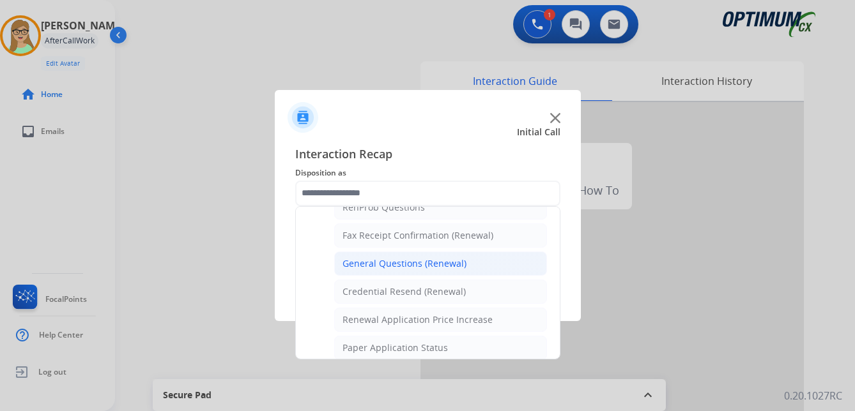
click at [392, 268] on div "General Questions (Renewal)" at bounding box center [404, 263] width 124 height 13
type input "**********"
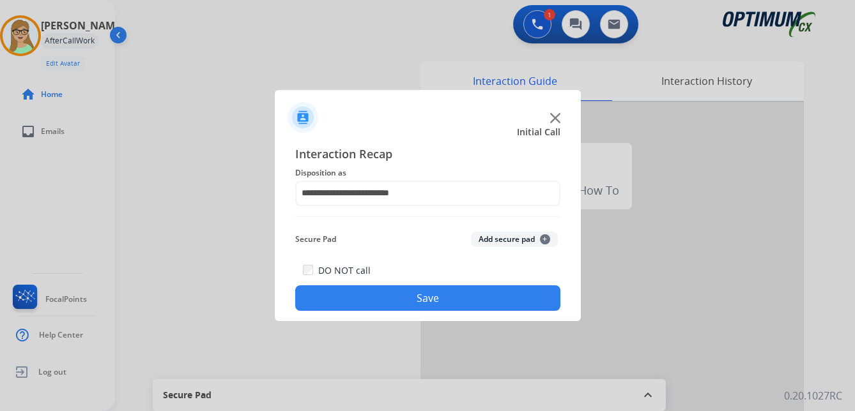
drag, startPoint x: 384, startPoint y: 290, endPoint x: 128, endPoint y: 371, distance: 268.7
click at [375, 293] on button "Save" at bounding box center [427, 299] width 265 height 26
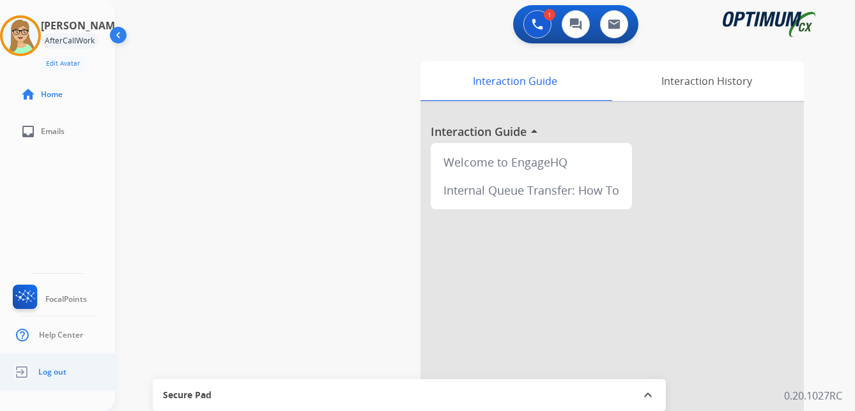
drag, startPoint x: 45, startPoint y: 368, endPoint x: 1, endPoint y: 377, distance: 45.0
click at [42, 368] on span "Log out" at bounding box center [52, 372] width 28 height 10
